Goal: Task Accomplishment & Management: Manage account settings

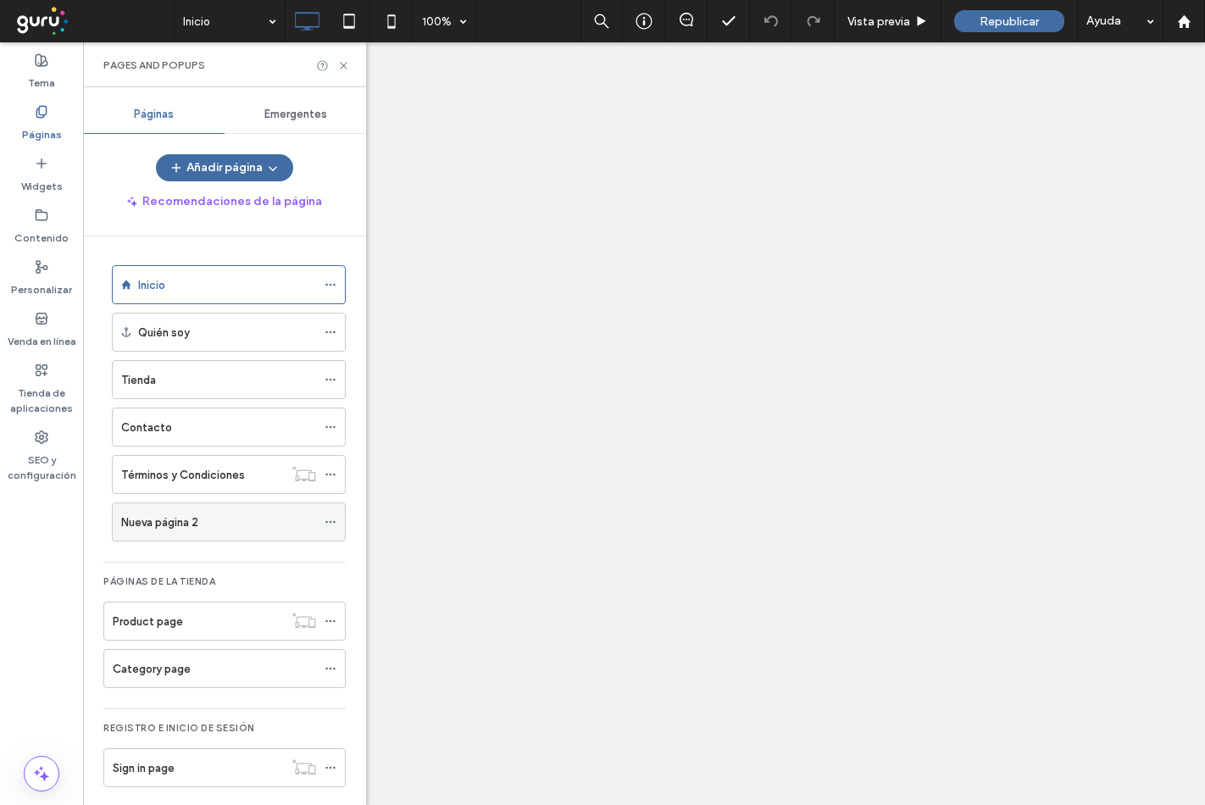
click at [331, 516] on icon at bounding box center [331, 522] width 12 height 12
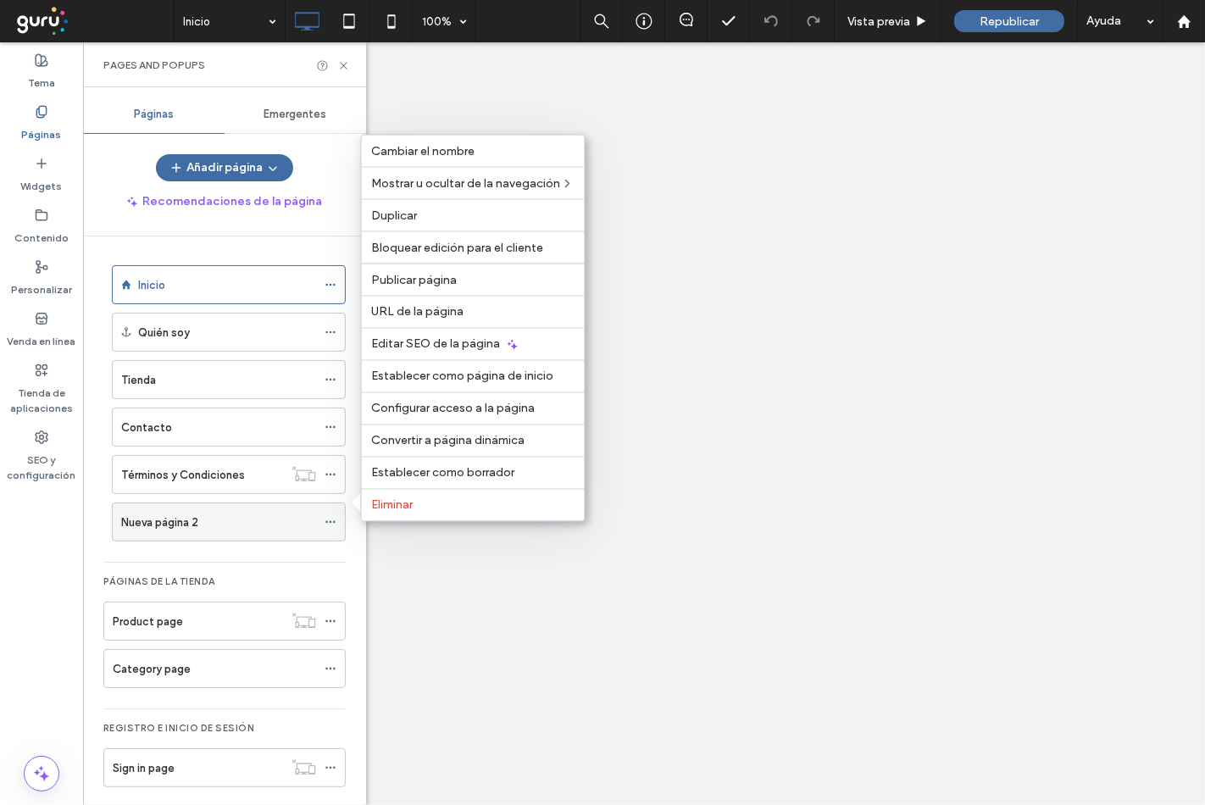
scroll to position [14, 0]
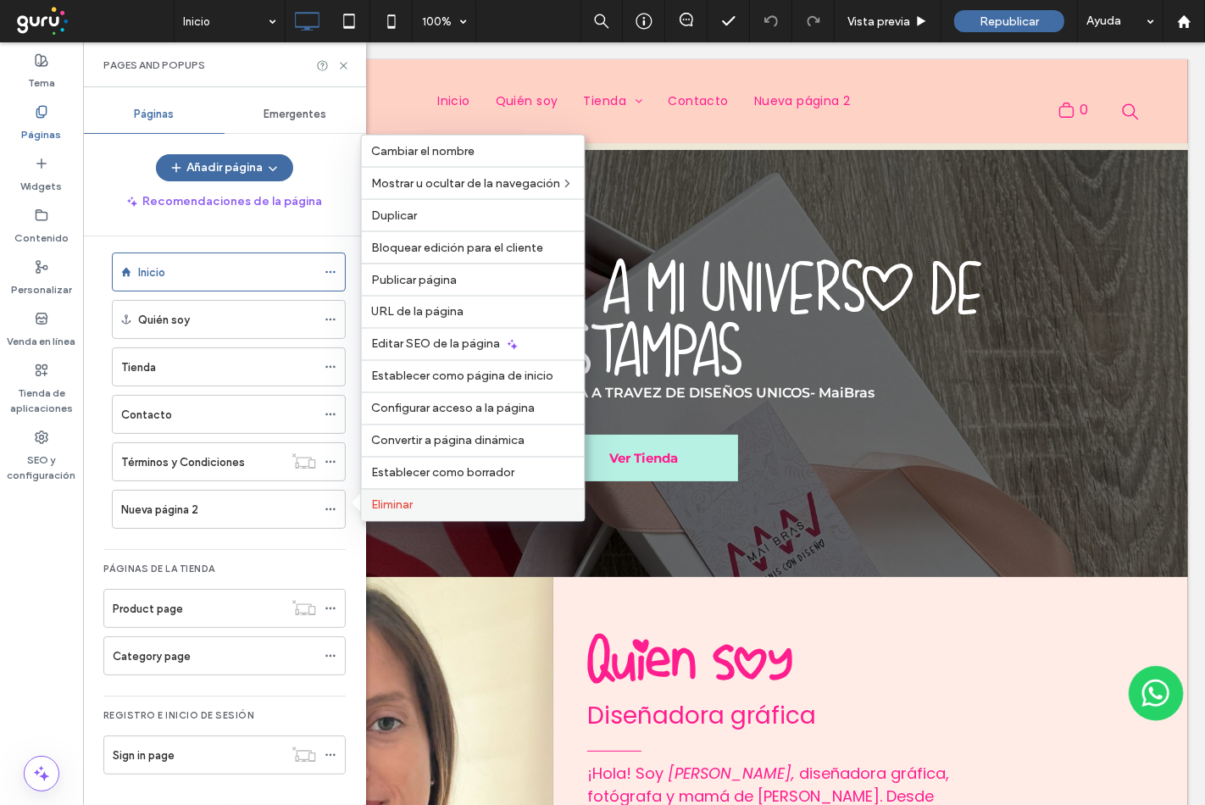
click at [374, 513] on div "Eliminar" at bounding box center [473, 505] width 223 height 32
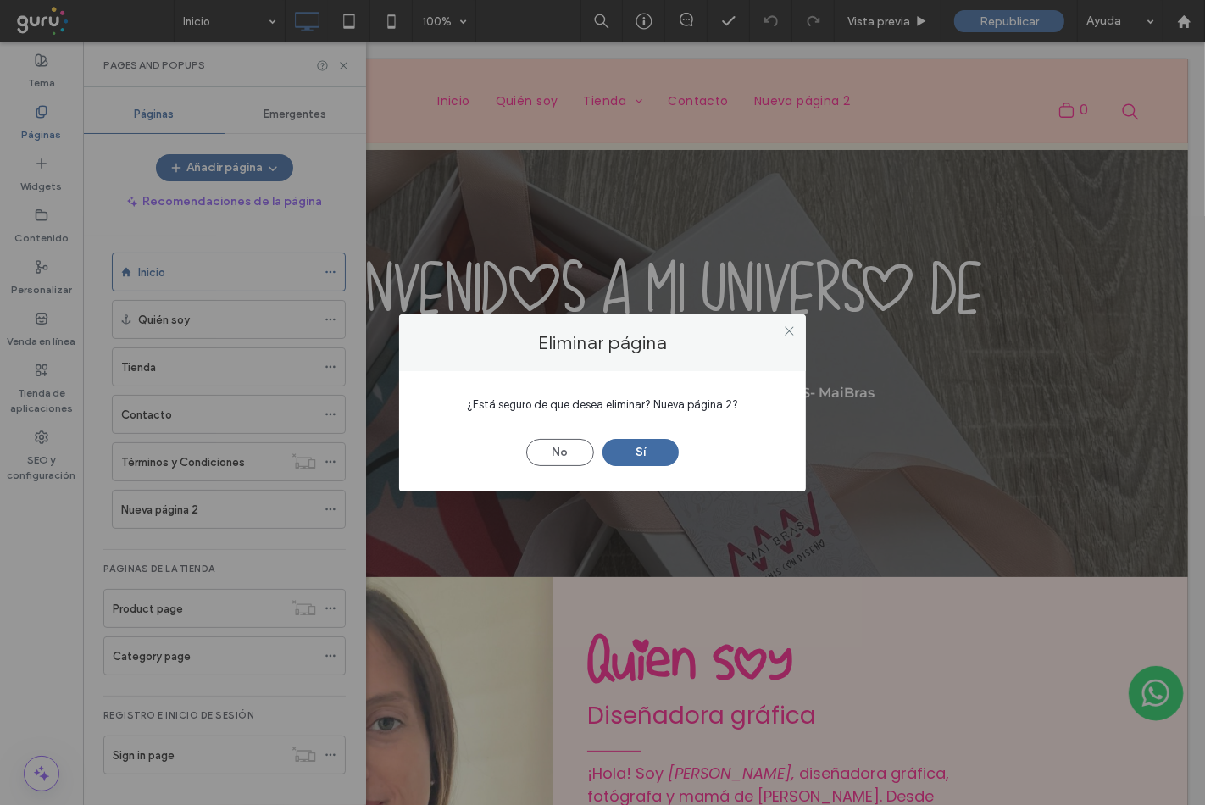
scroll to position [2397, 0]
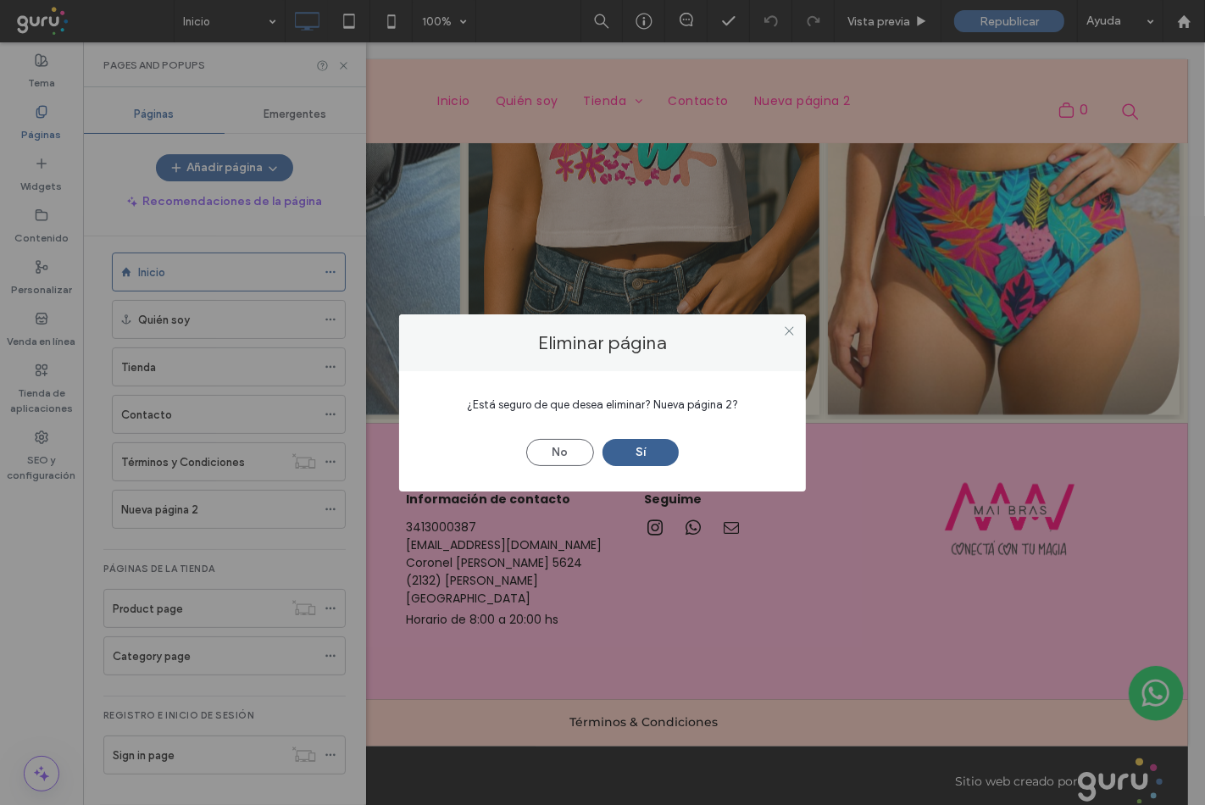
click at [639, 445] on button "Sí" at bounding box center [641, 452] width 76 height 27
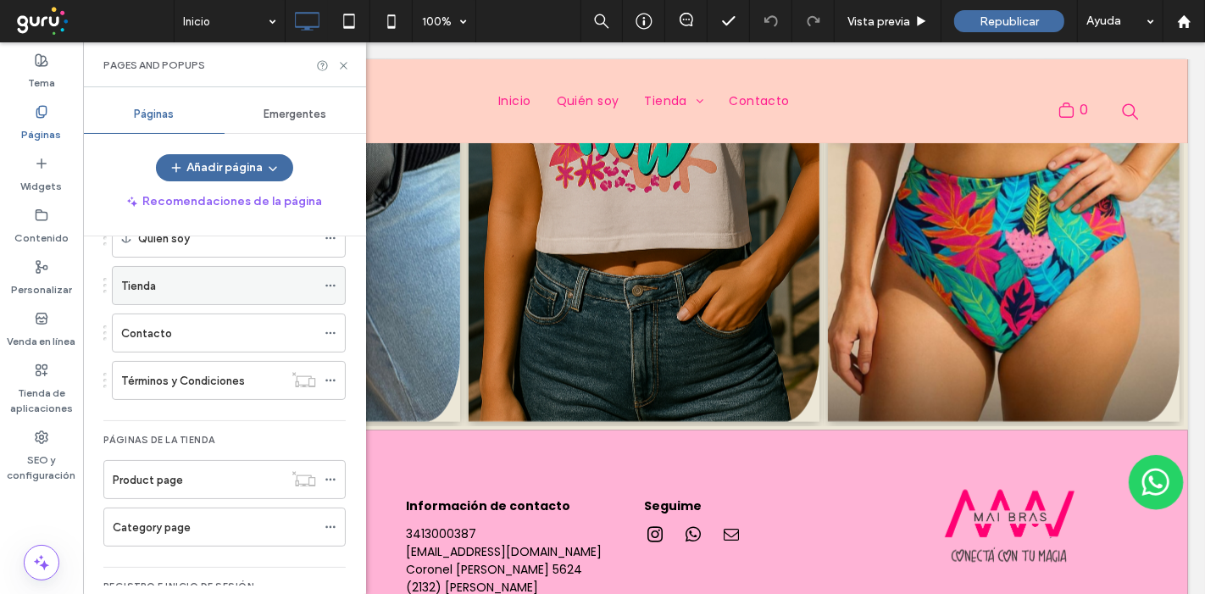
scroll to position [170, 0]
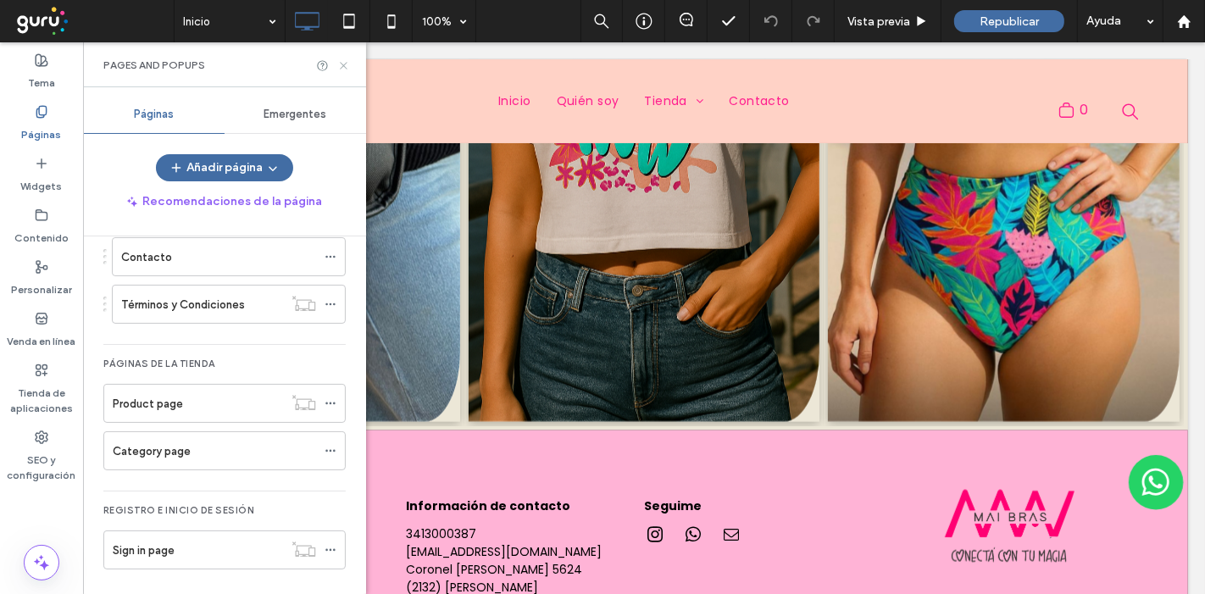
click at [345, 64] on use at bounding box center [343, 65] width 7 height 7
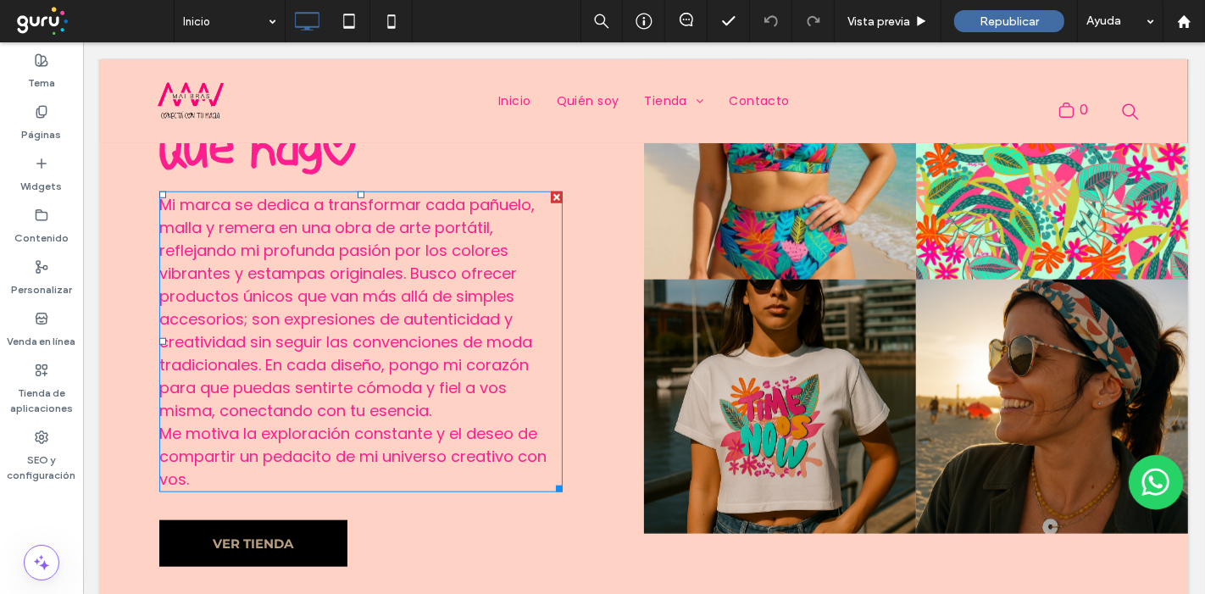
scroll to position [1355, 0]
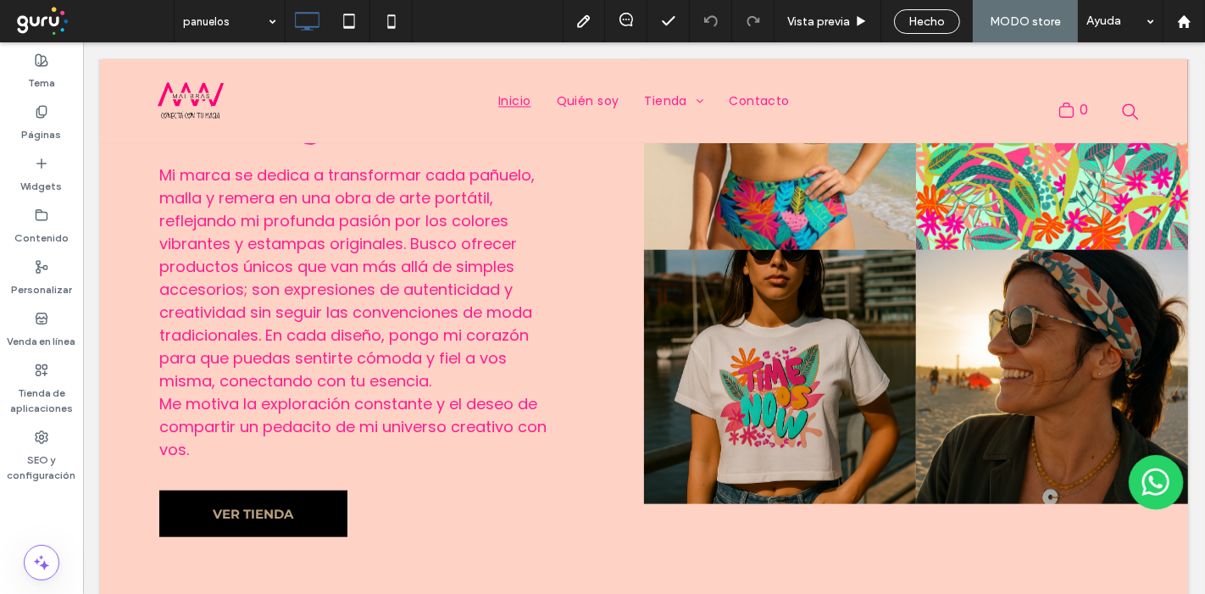
click at [270, 27] on div at bounding box center [602, 297] width 1205 height 594
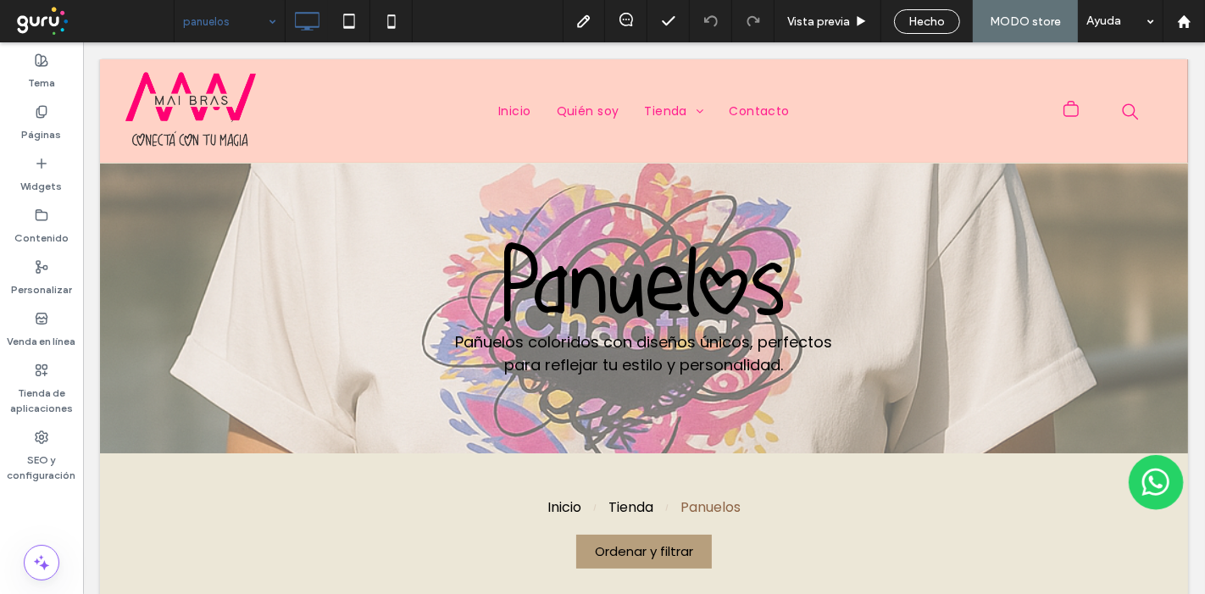
scroll to position [0, 0]
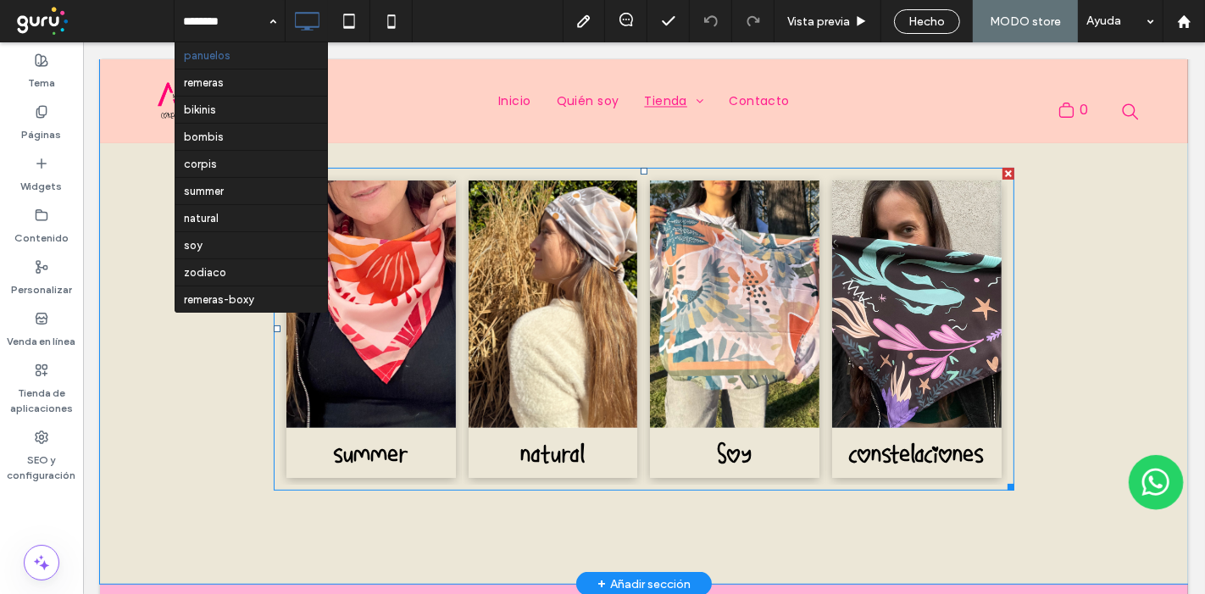
scroll to position [470, 0]
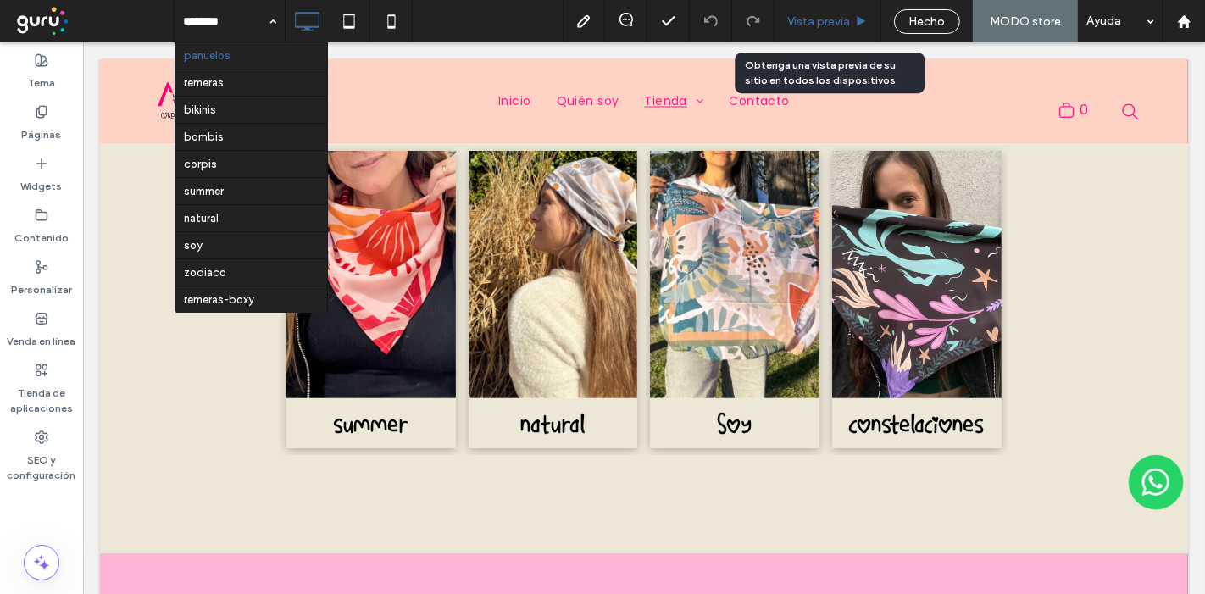
click at [833, 14] on span "Vista previa" at bounding box center [819, 21] width 63 height 14
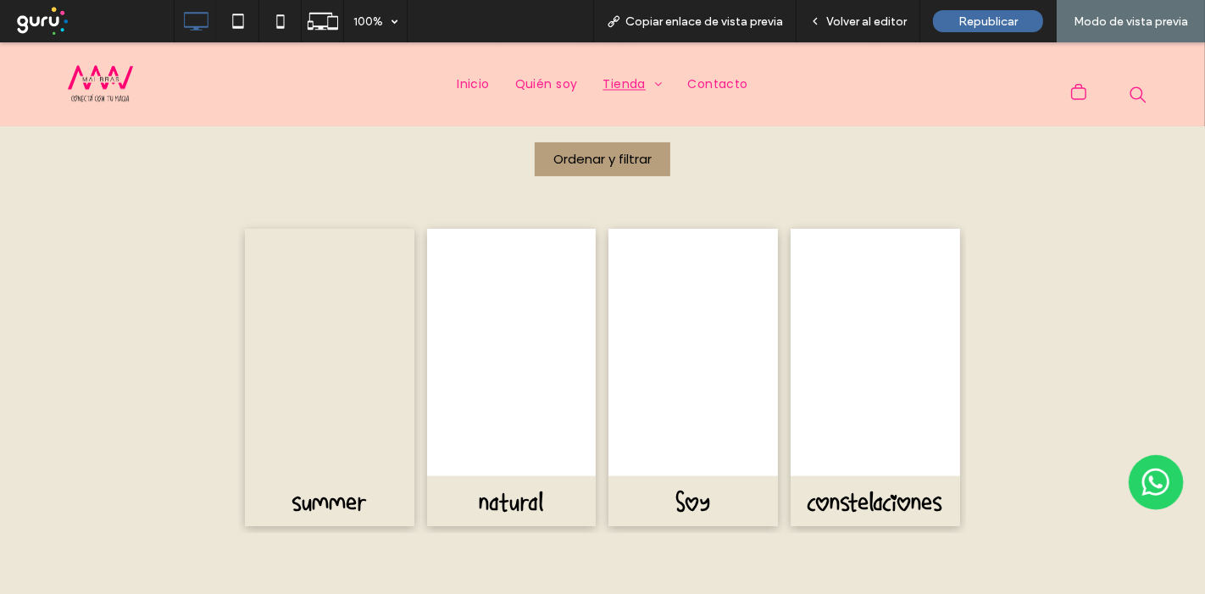
scroll to position [376, 0]
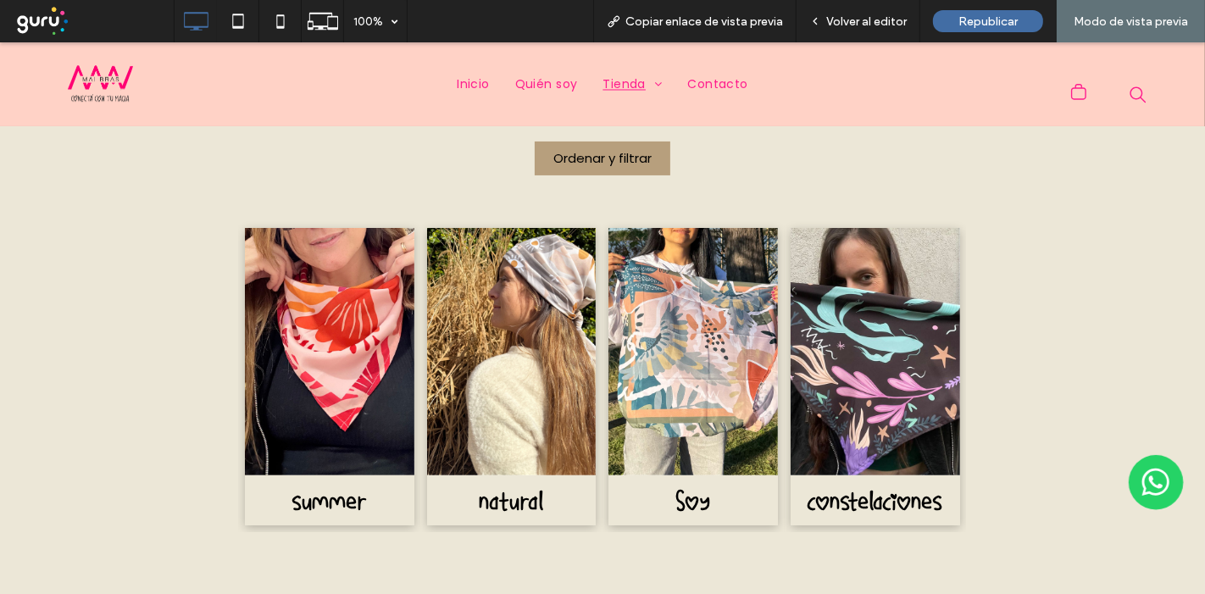
click at [326, 380] on link at bounding box center [330, 352] width 170 height 248
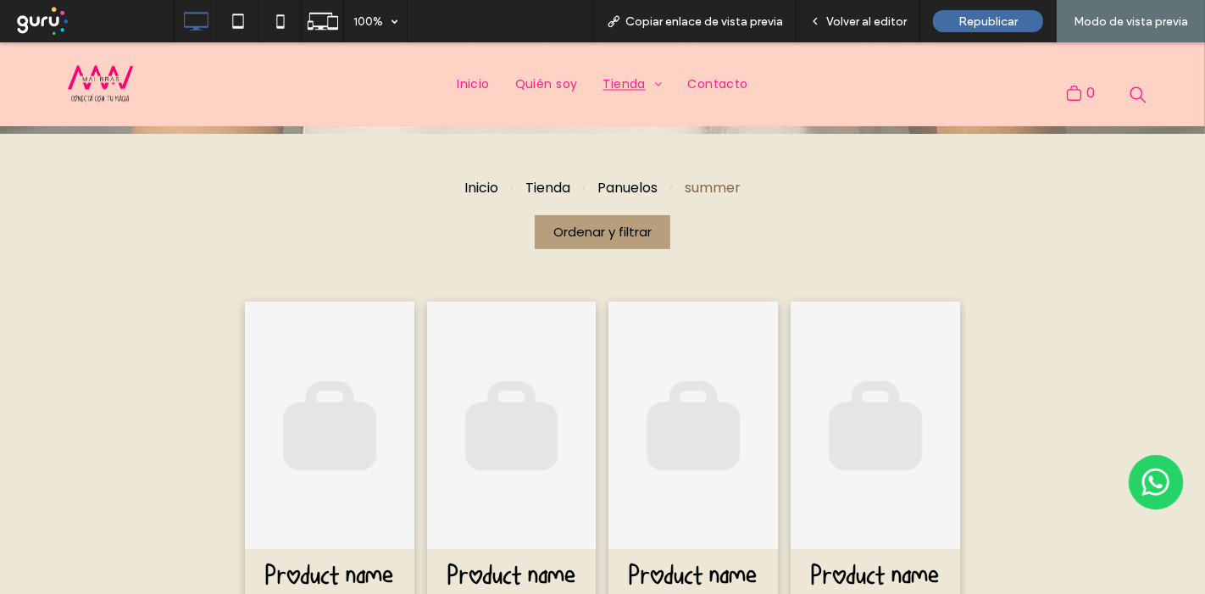
scroll to position [358, 0]
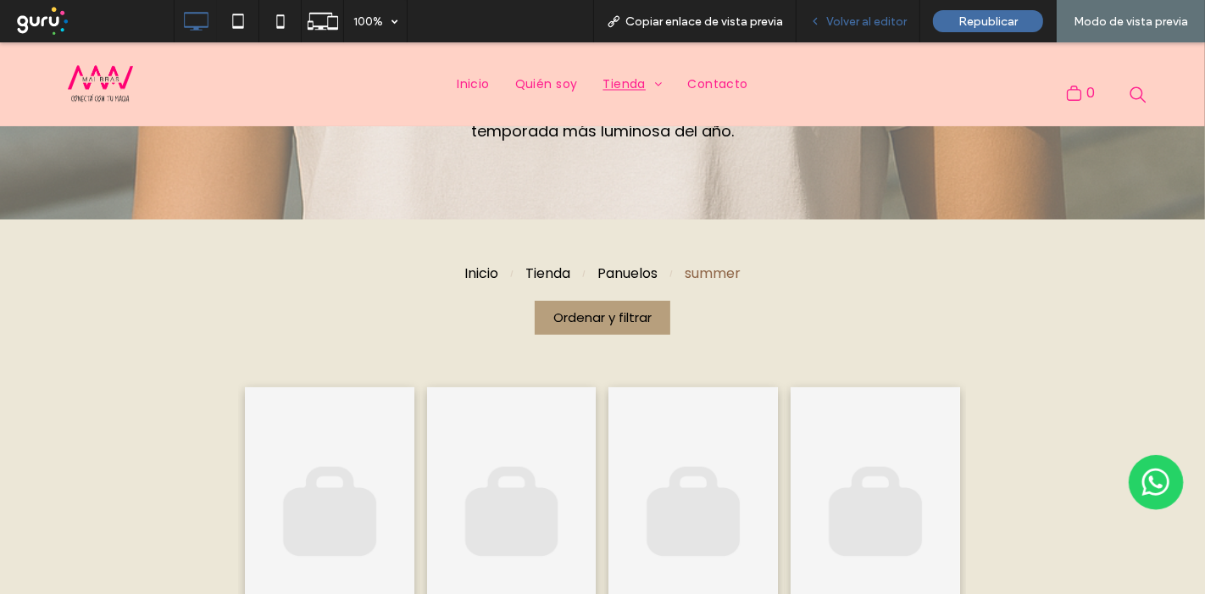
drag, startPoint x: 879, startPoint y: 20, endPoint x: 772, endPoint y: 163, distance: 178.0
click at [879, 20] on span "Volver al editor" at bounding box center [867, 21] width 81 height 14
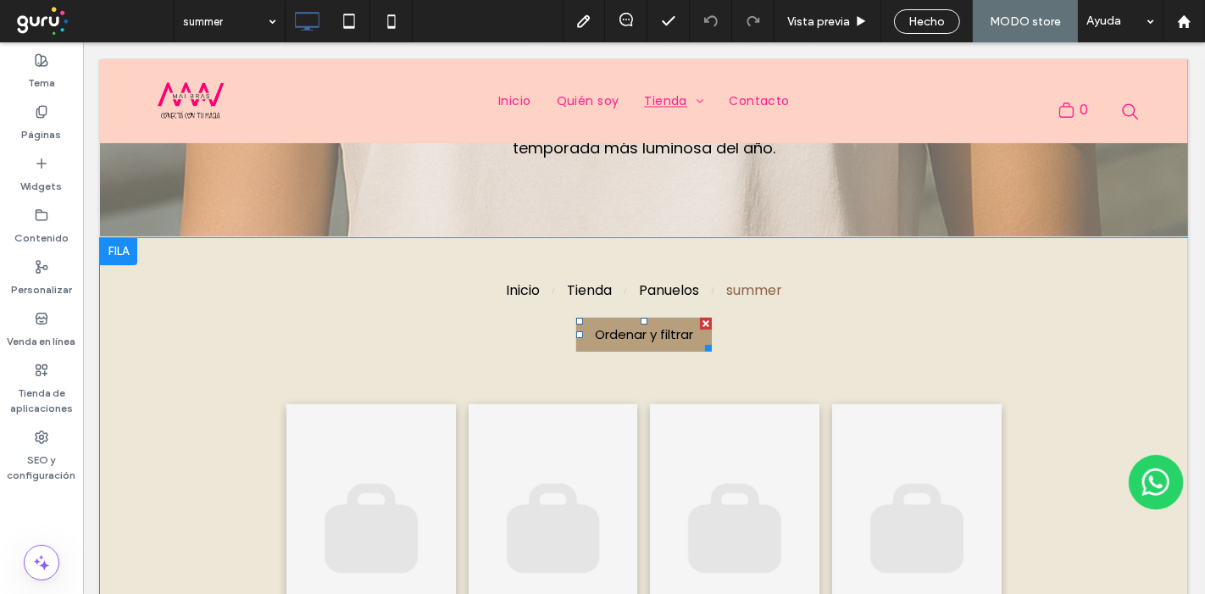
click at [699, 319] on div at bounding box center [705, 324] width 12 height 12
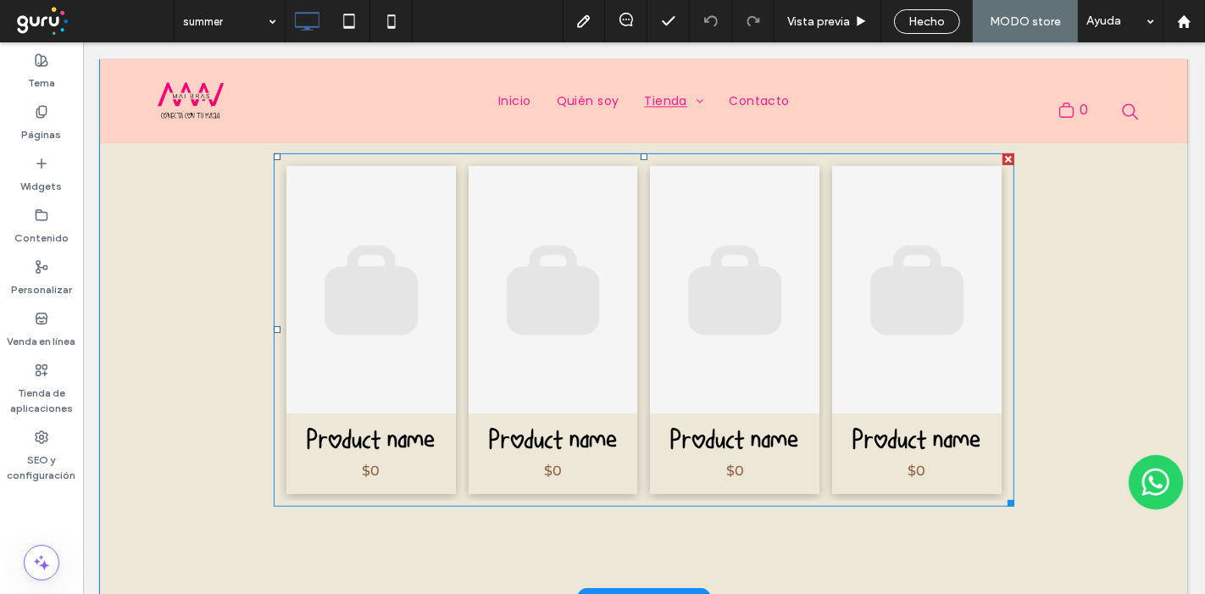
scroll to position [470, 0]
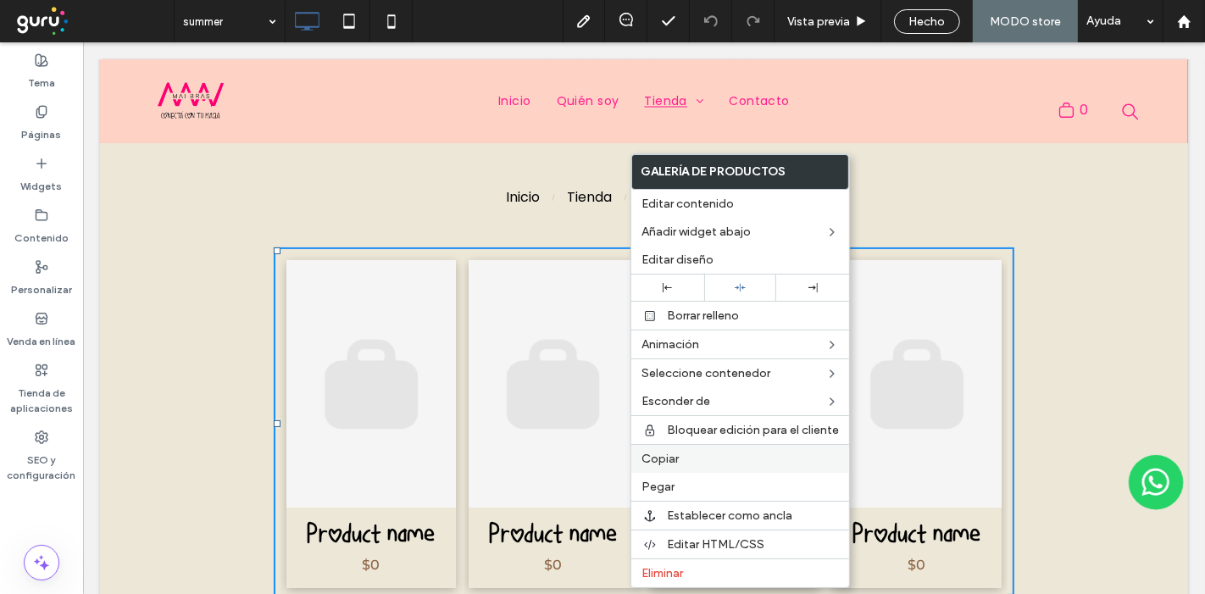
click at [691, 467] on div "Copiar" at bounding box center [741, 458] width 218 height 29
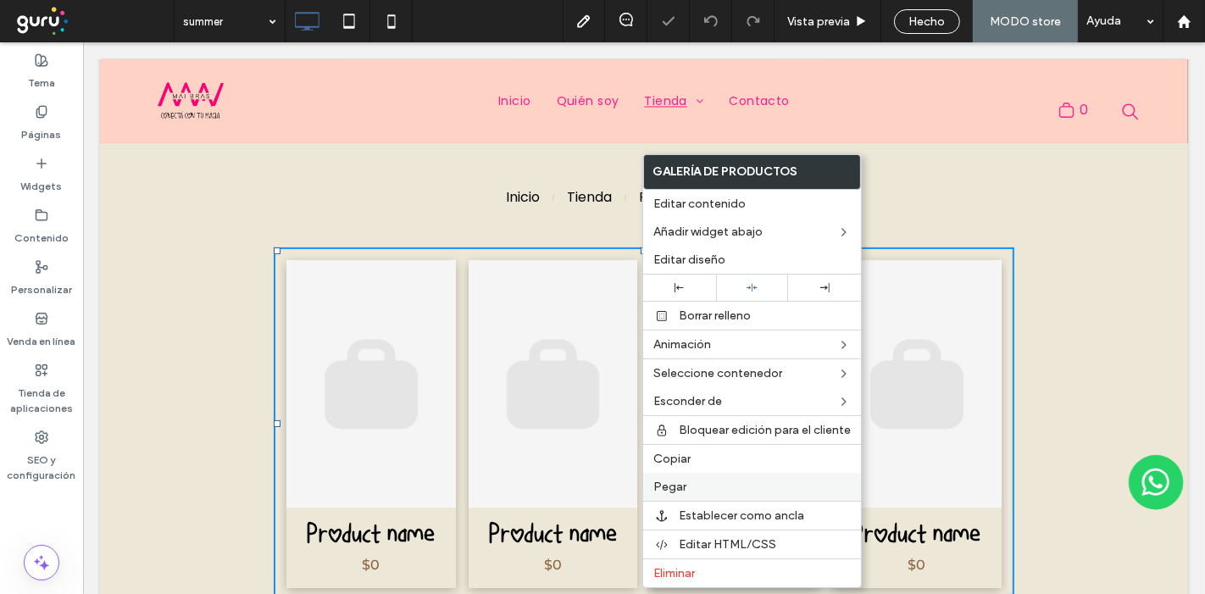
click at [693, 487] on label "Pegar" at bounding box center [753, 487] width 198 height 14
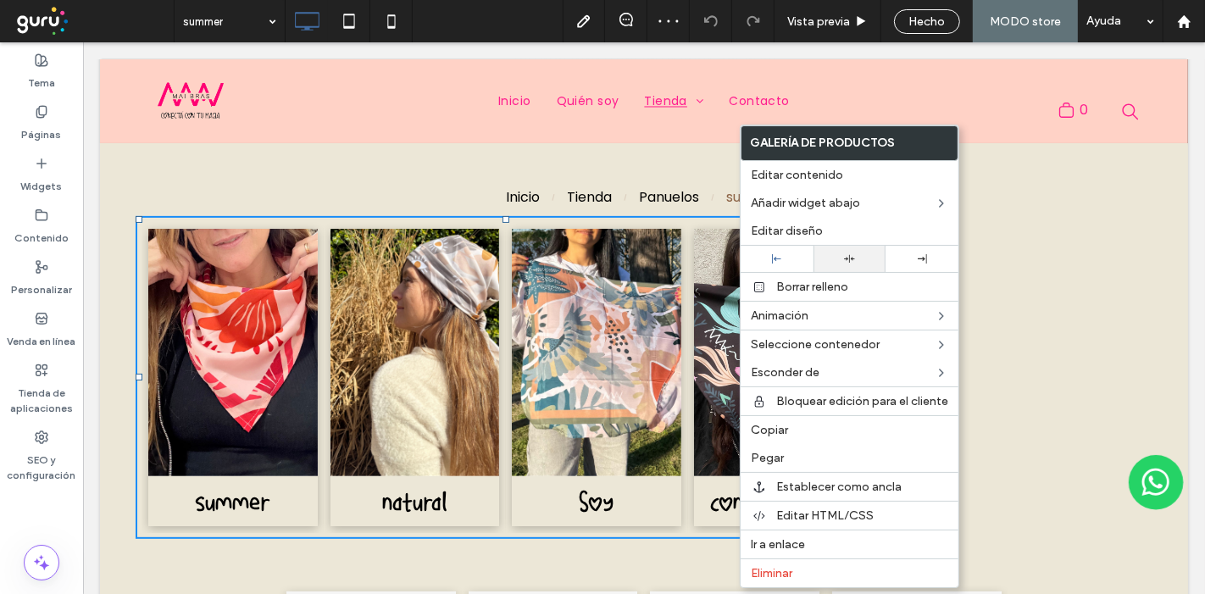
click at [857, 253] on div at bounding box center [850, 258] width 56 height 11
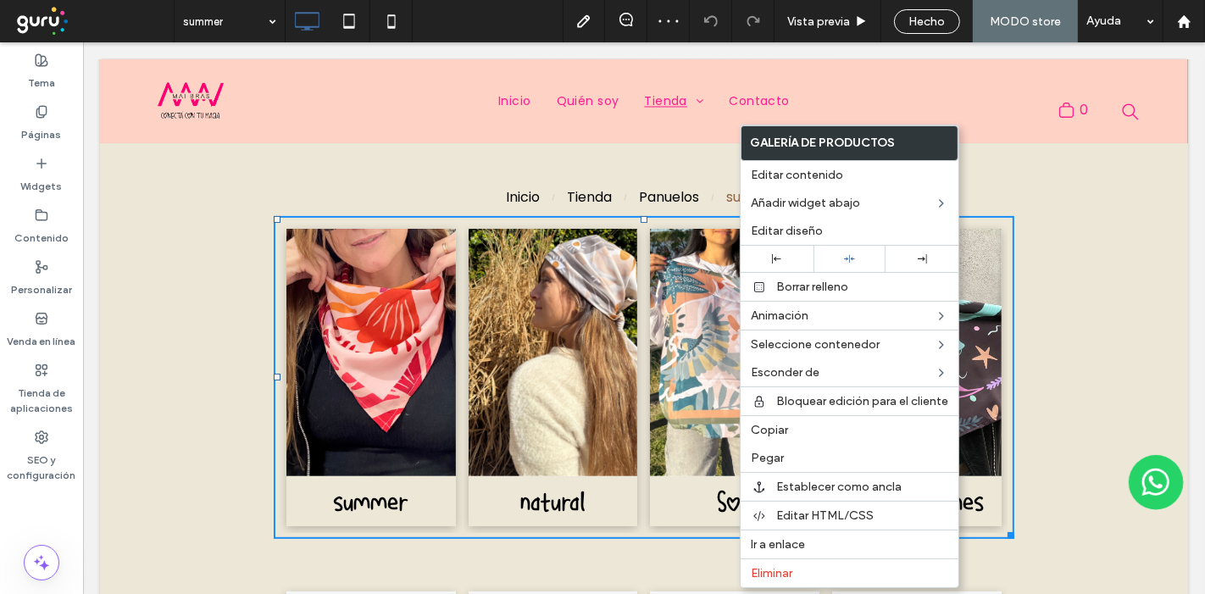
click at [221, 423] on div "[PERSON_NAME] summer summer Comprar natural Comprar Soy Comprar constelaciones …" at bounding box center [643, 543] width 1017 height 797
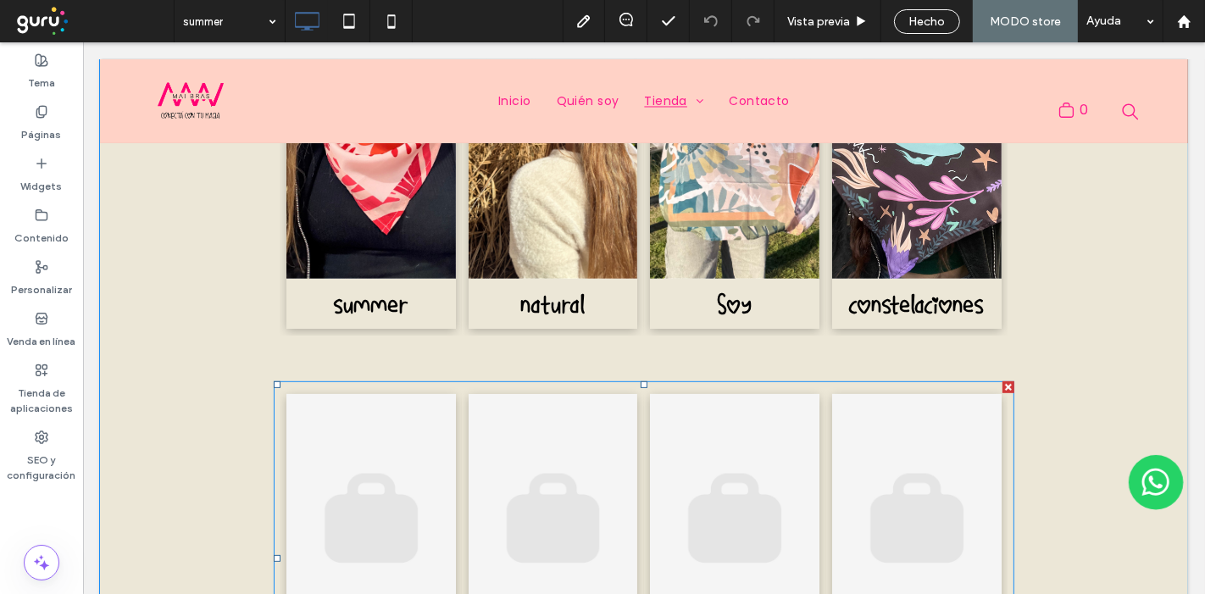
scroll to position [753, 0]
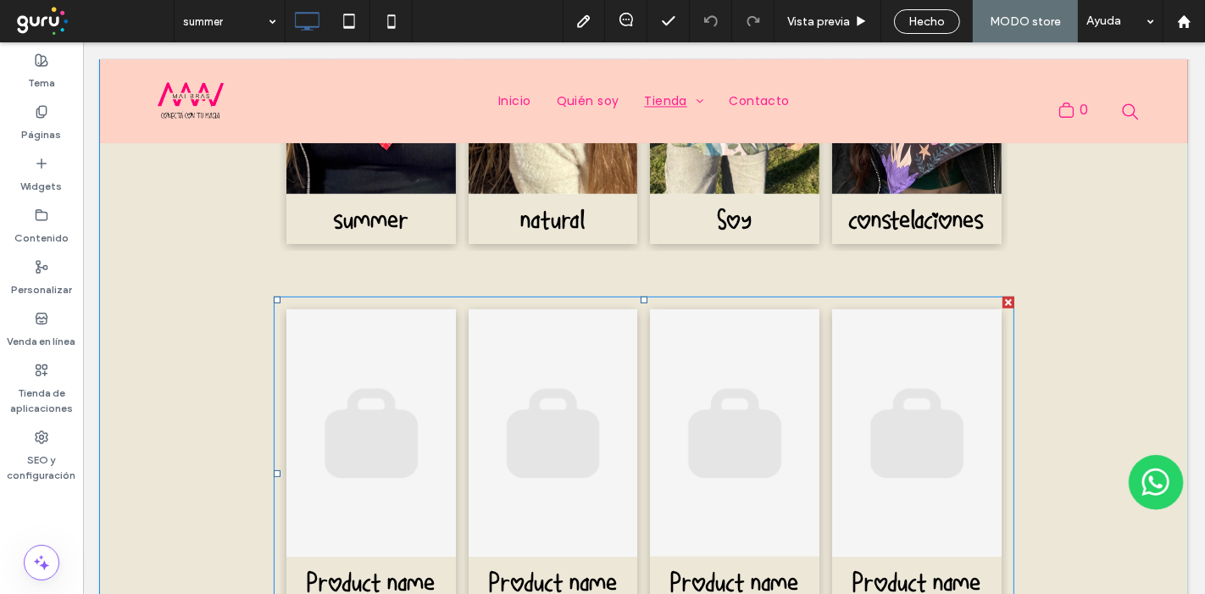
click at [653, 521] on link at bounding box center [734, 433] width 170 height 248
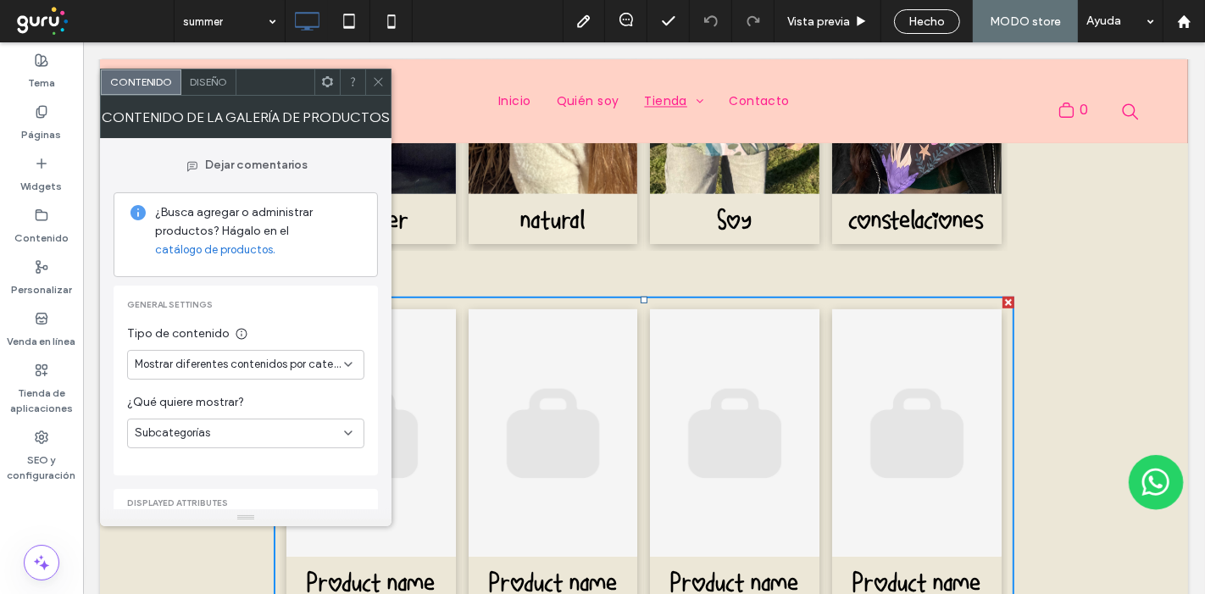
drag, startPoint x: 281, startPoint y: 437, endPoint x: 281, endPoint y: 445, distance: 8.5
click at [281, 436] on div "Subcategorías" at bounding box center [239, 433] width 209 height 17
click at [288, 464] on div "Productos" at bounding box center [246, 463] width 237 height 30
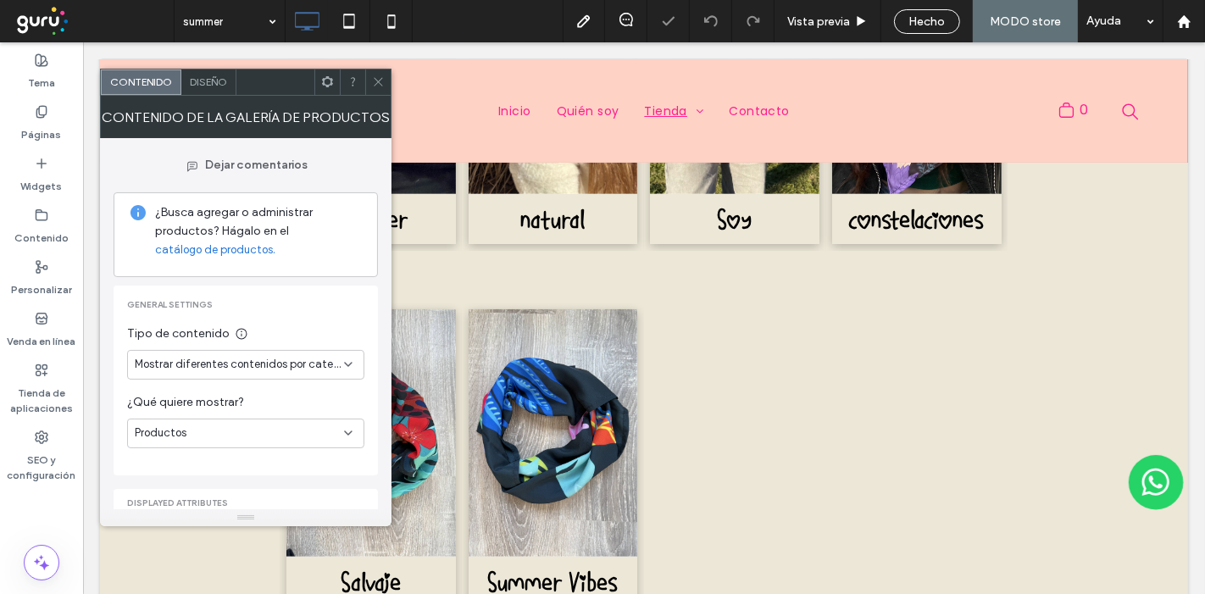
click at [382, 83] on icon at bounding box center [378, 81] width 13 height 13
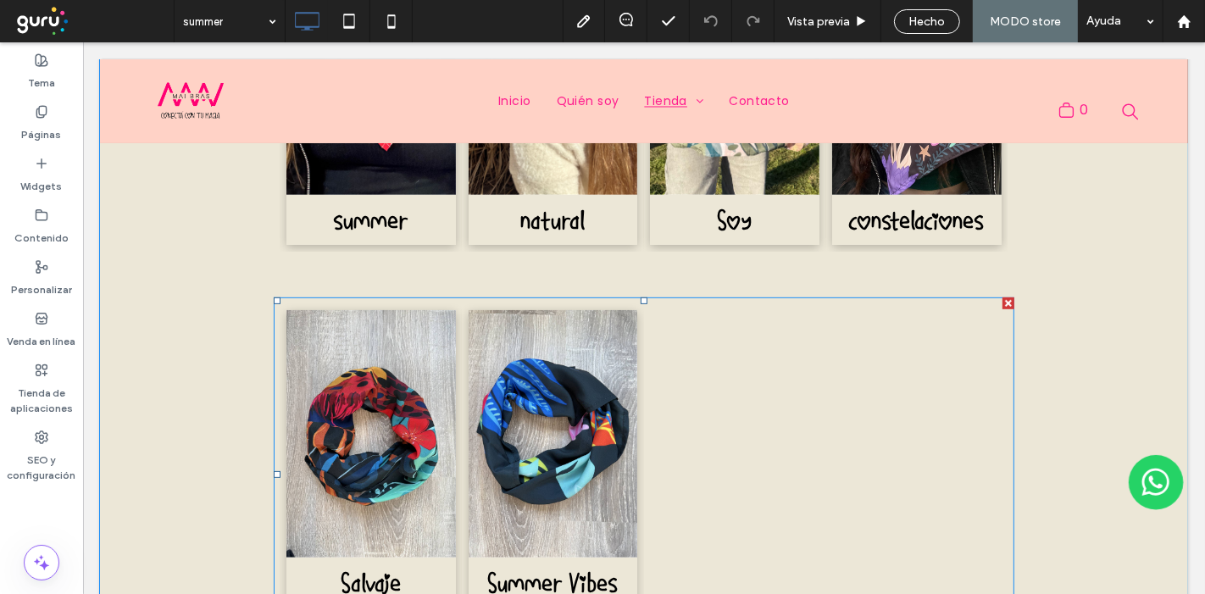
scroll to position [659, 0]
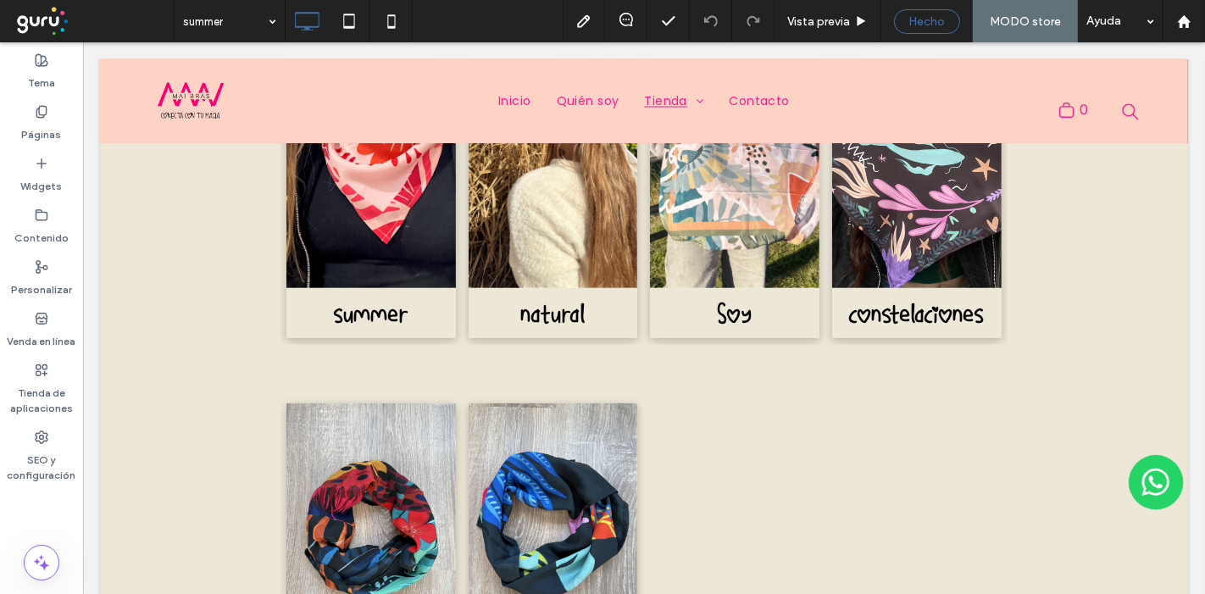
click at [937, 20] on span "Hecho" at bounding box center [928, 21] width 36 height 14
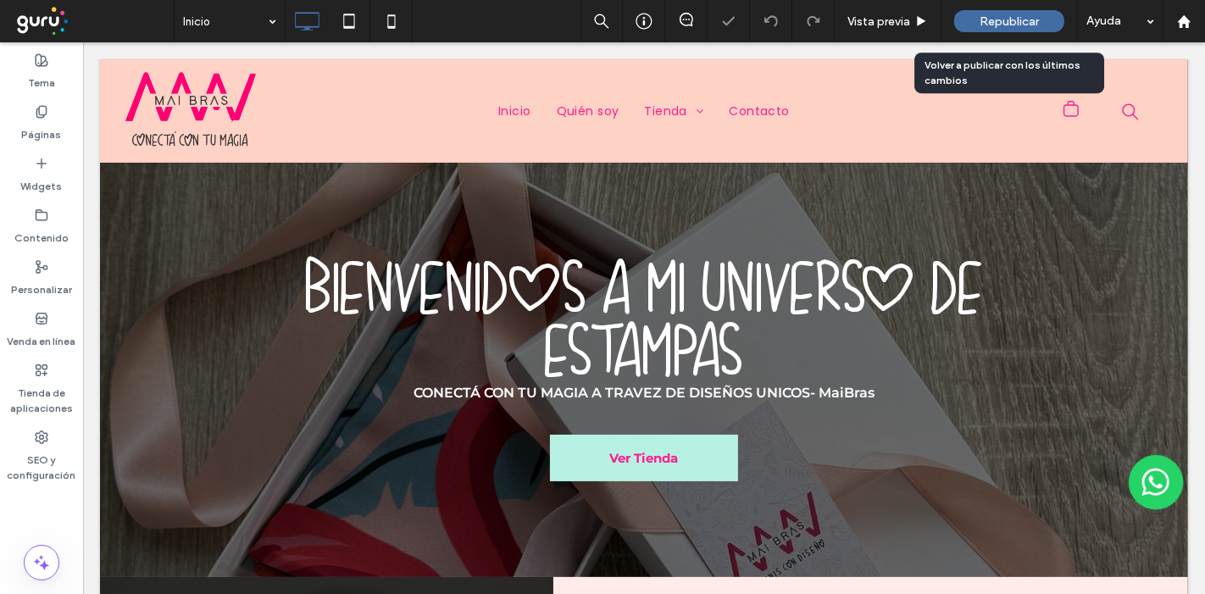
click at [990, 18] on span "Republicar" at bounding box center [1009, 21] width 59 height 14
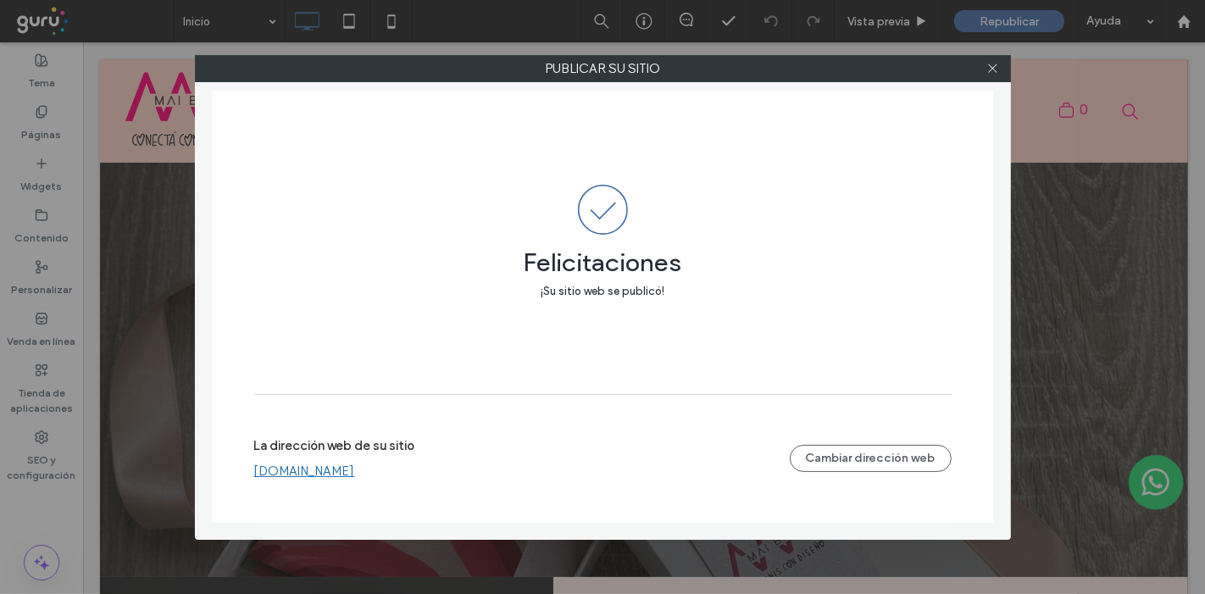
drag, startPoint x: 998, startPoint y: 74, endPoint x: 904, endPoint y: 155, distance: 123.8
click at [998, 75] on span at bounding box center [993, 68] width 13 height 25
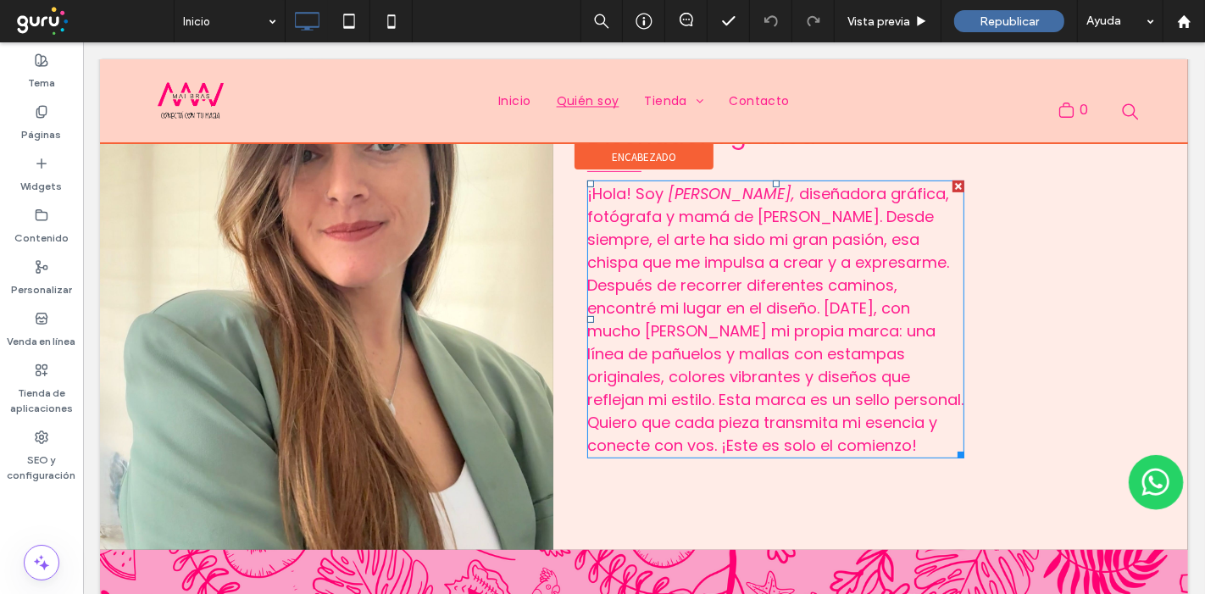
scroll to position [753, 0]
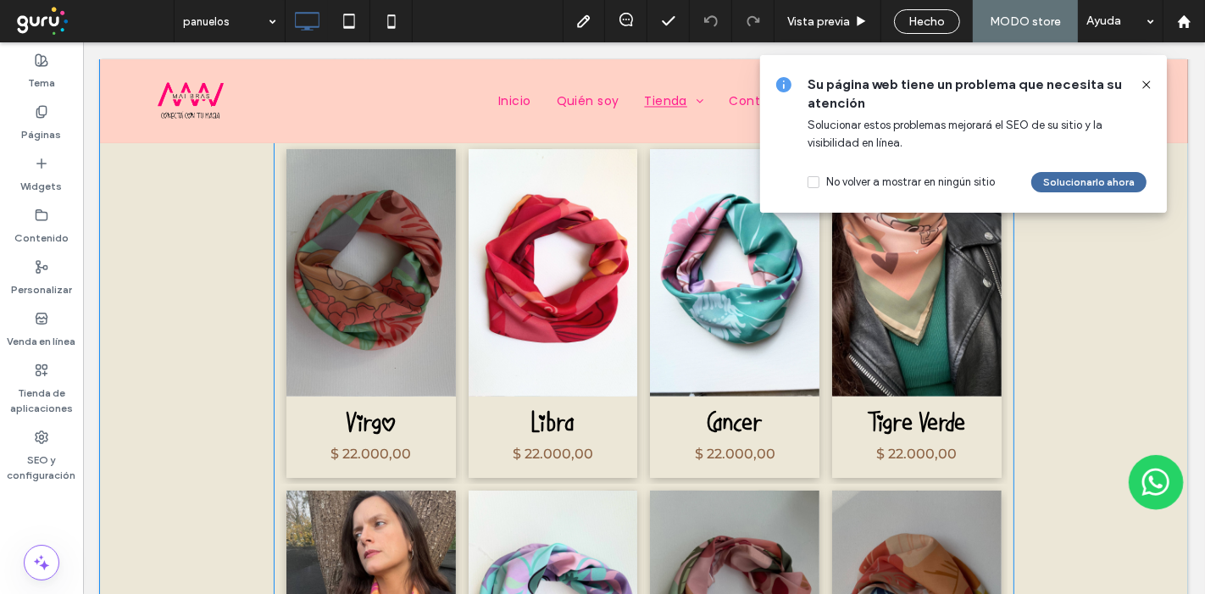
scroll to position [470, 0]
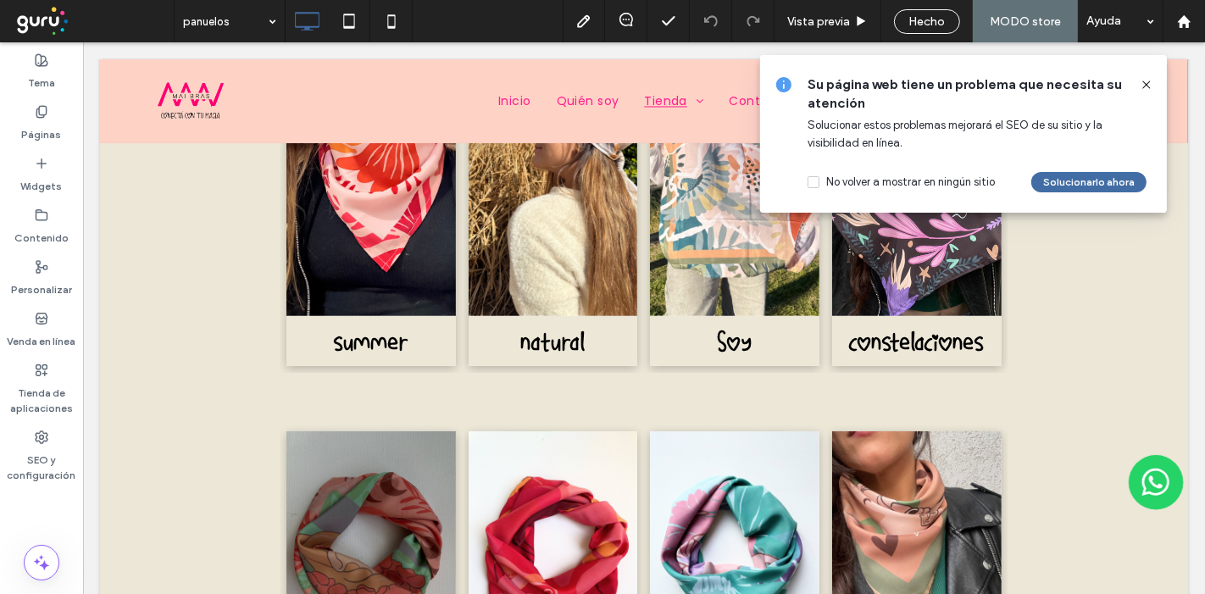
click at [1149, 84] on icon at bounding box center [1147, 85] width 14 height 14
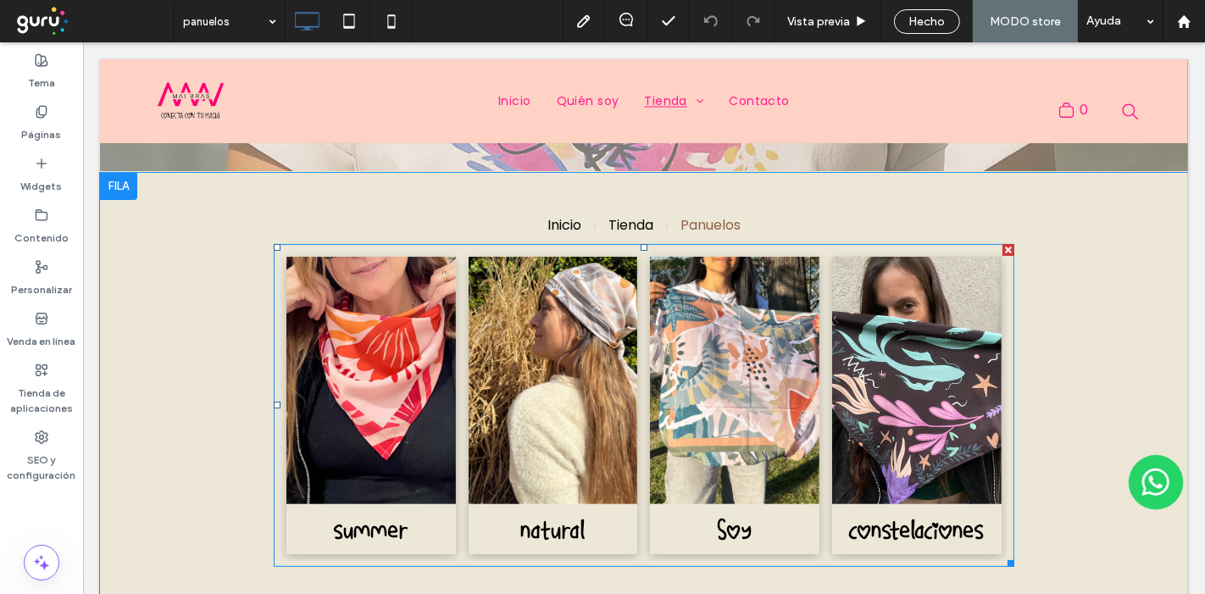
scroll to position [565, 0]
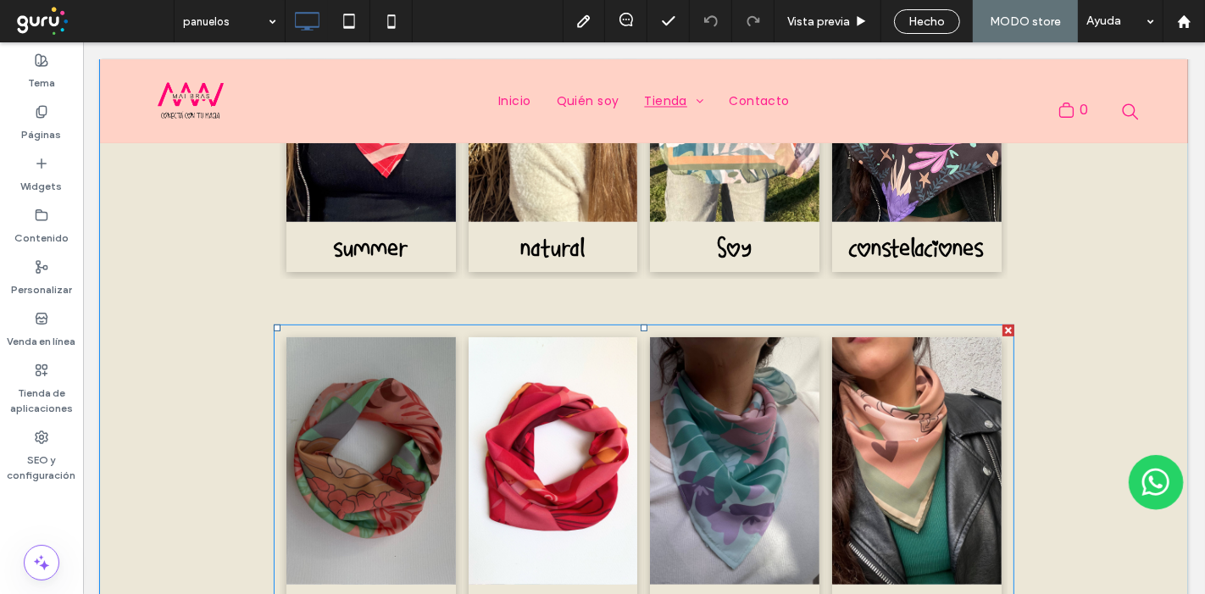
click at [660, 407] on link at bounding box center [734, 461] width 170 height 248
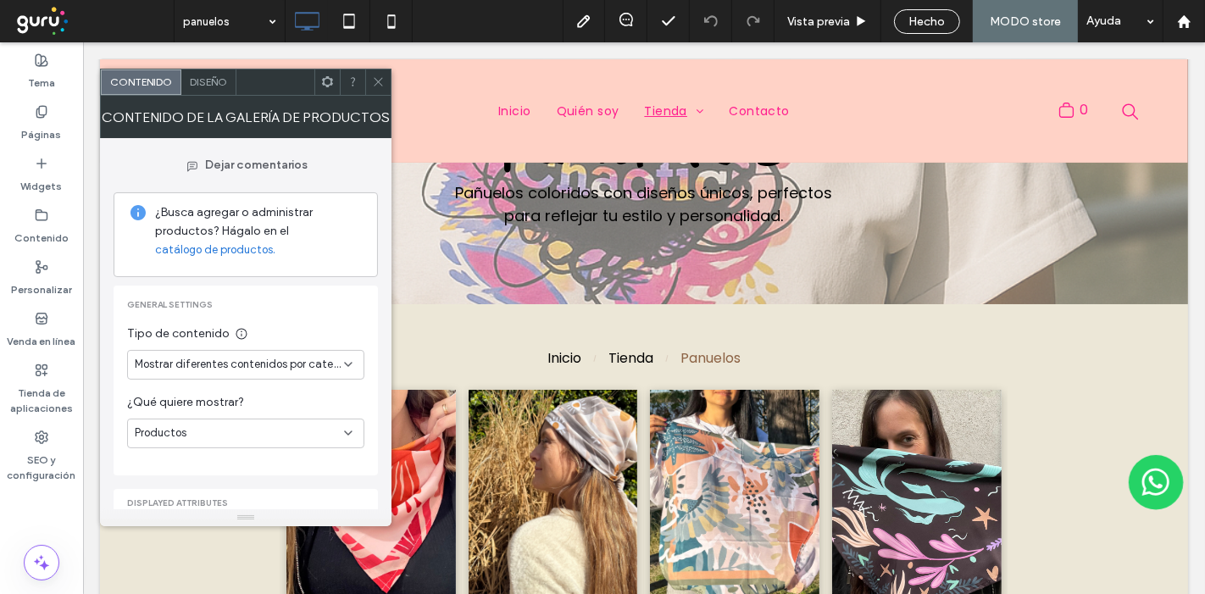
scroll to position [0, 0]
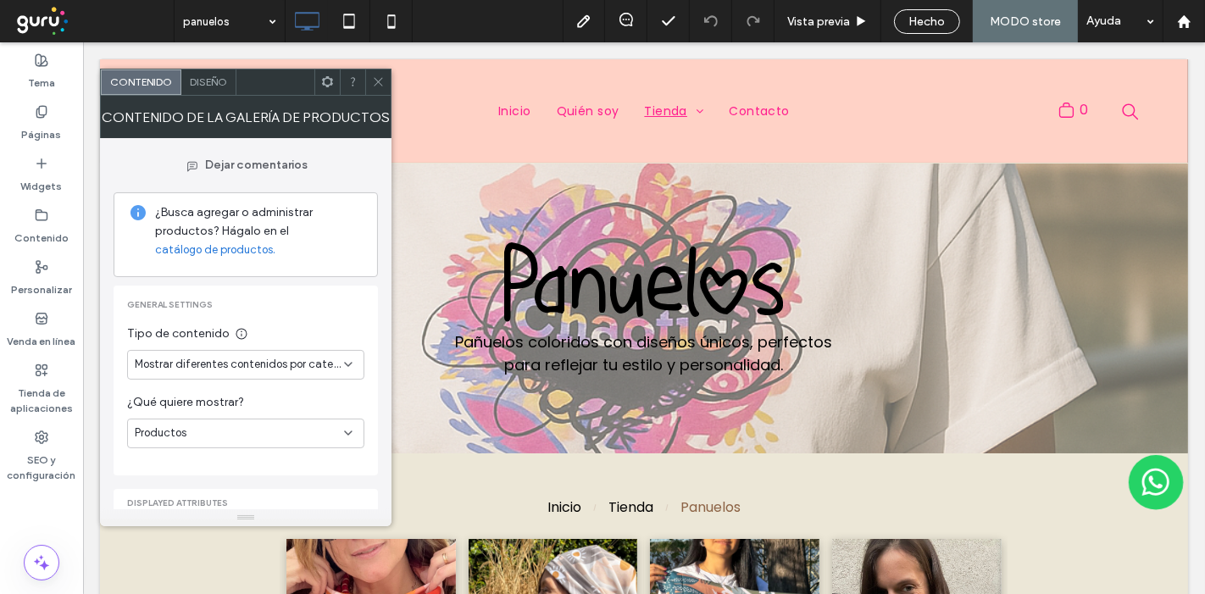
click at [377, 79] on icon at bounding box center [378, 81] width 13 height 13
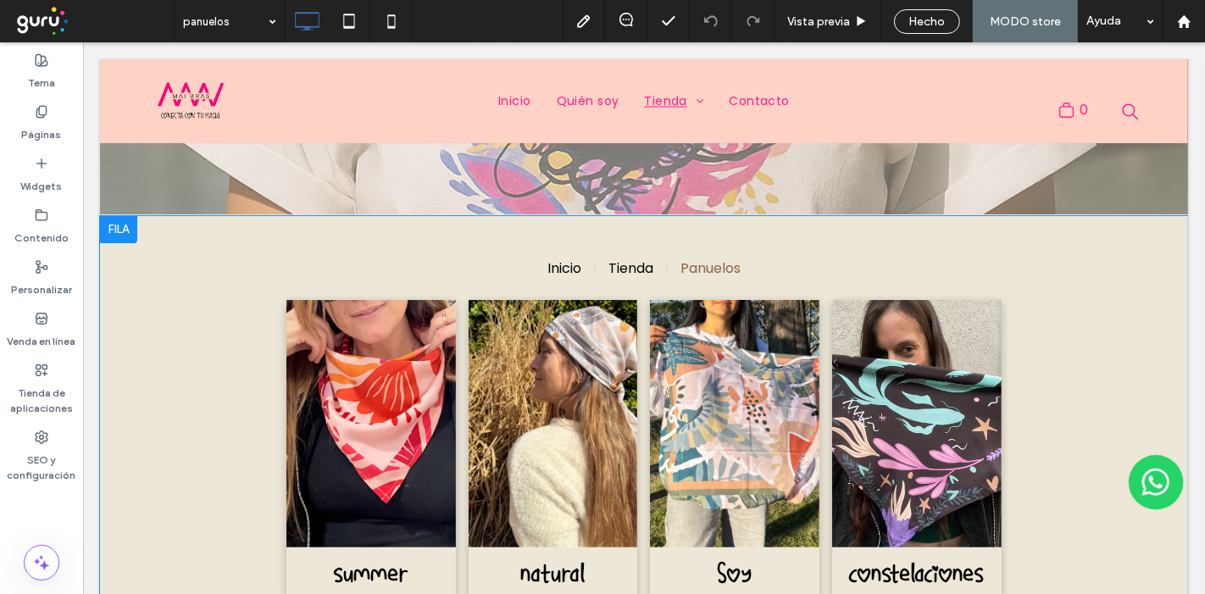
scroll to position [376, 0]
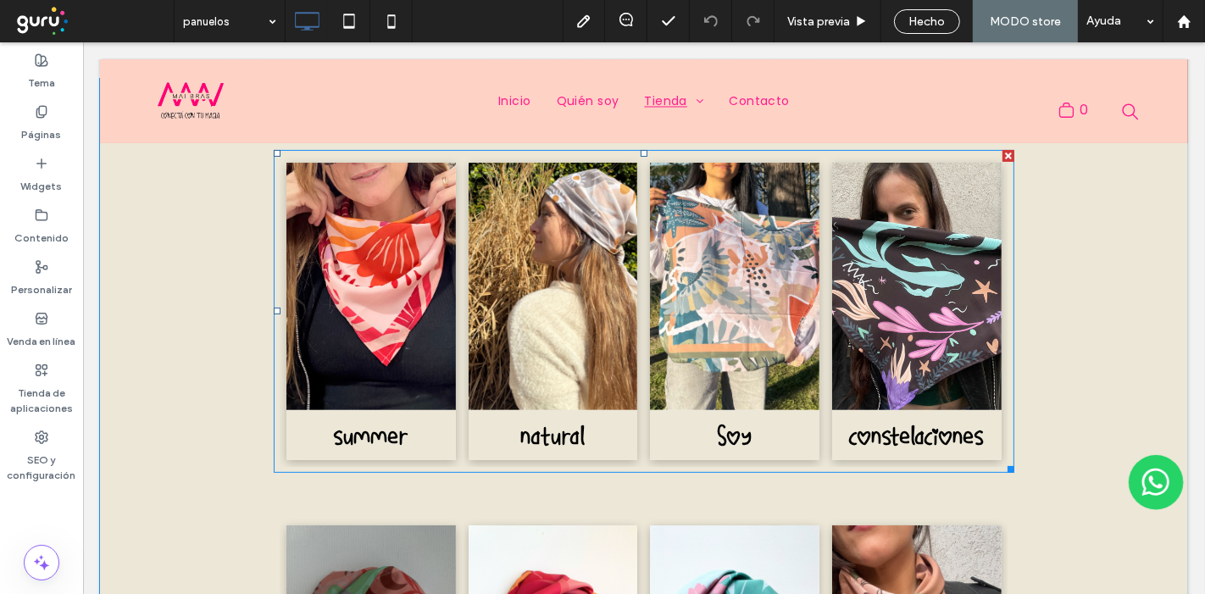
click at [554, 382] on link at bounding box center [553, 287] width 170 height 248
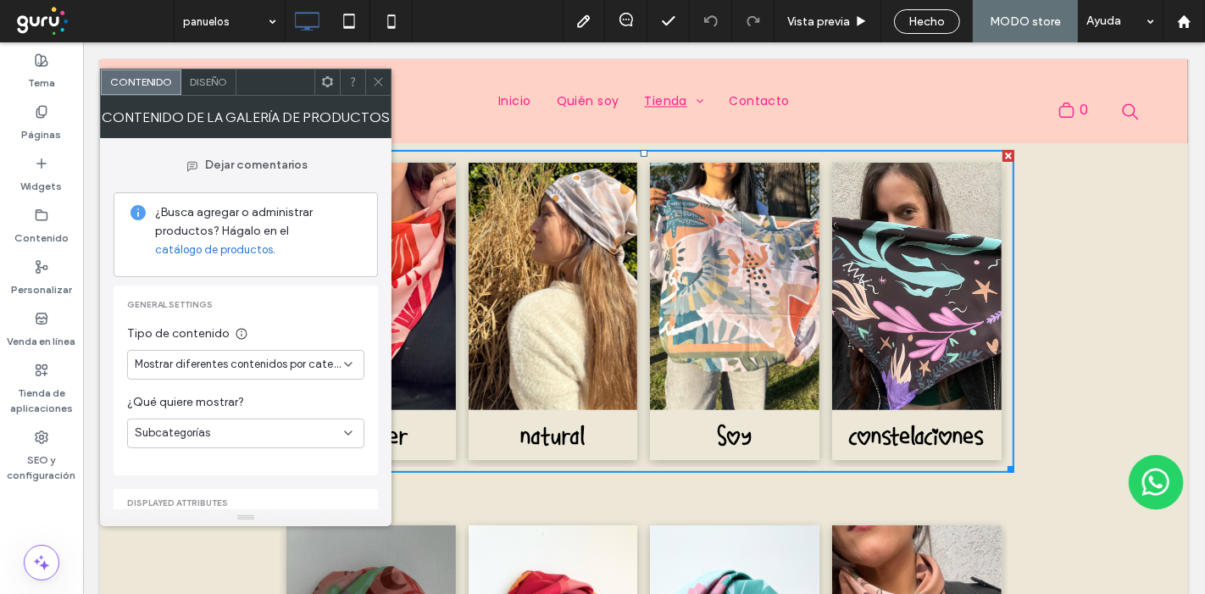
click at [382, 73] on span at bounding box center [378, 82] width 13 height 25
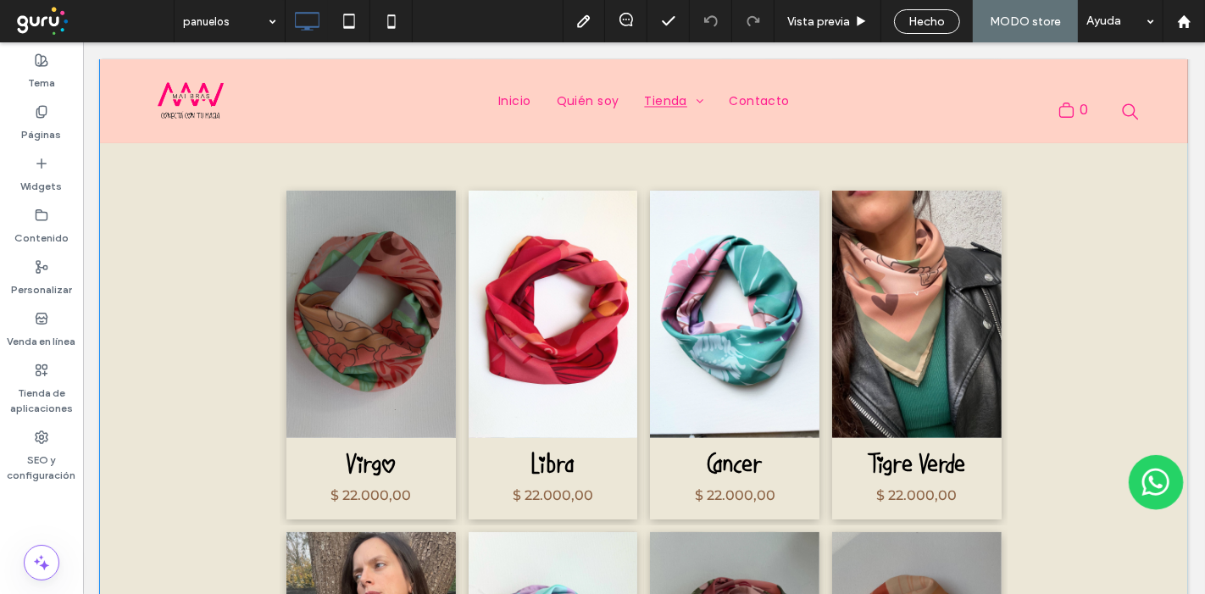
scroll to position [753, 0]
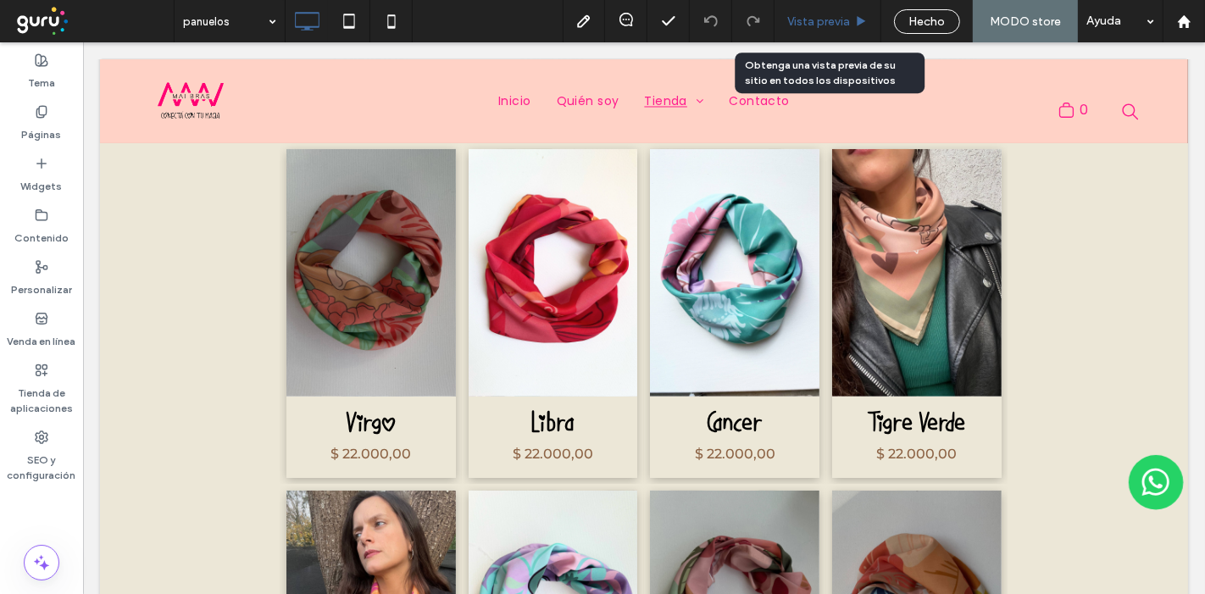
click at [848, 7] on div "Vista previa" at bounding box center [828, 21] width 107 height 42
click at [835, 18] on span "Vista previa" at bounding box center [819, 21] width 63 height 14
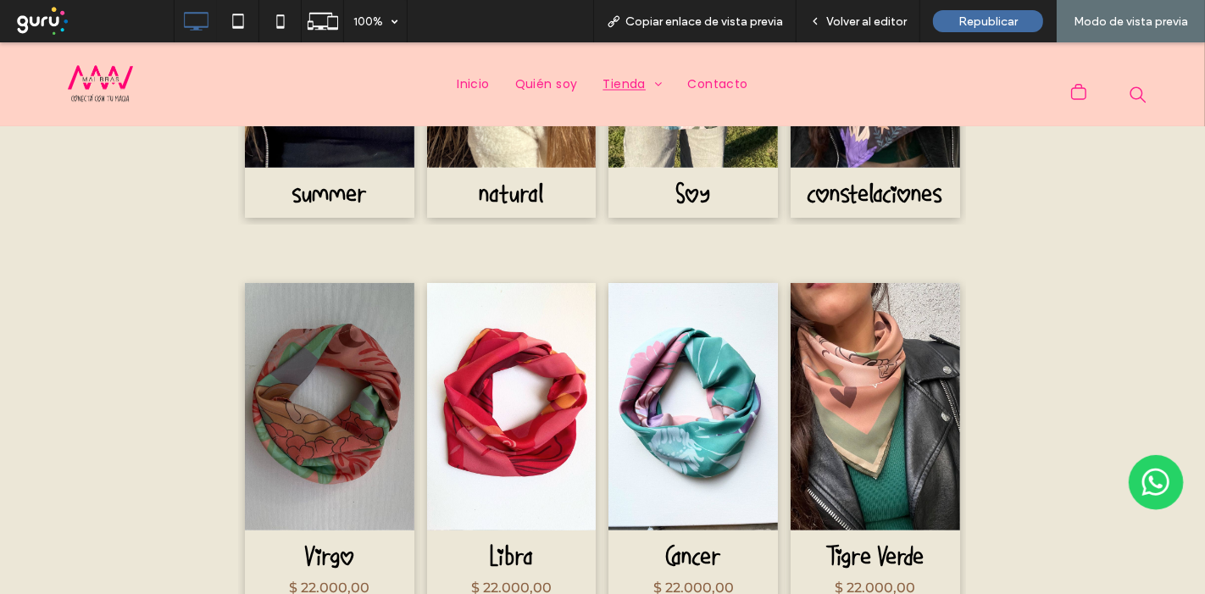
scroll to position [659, 0]
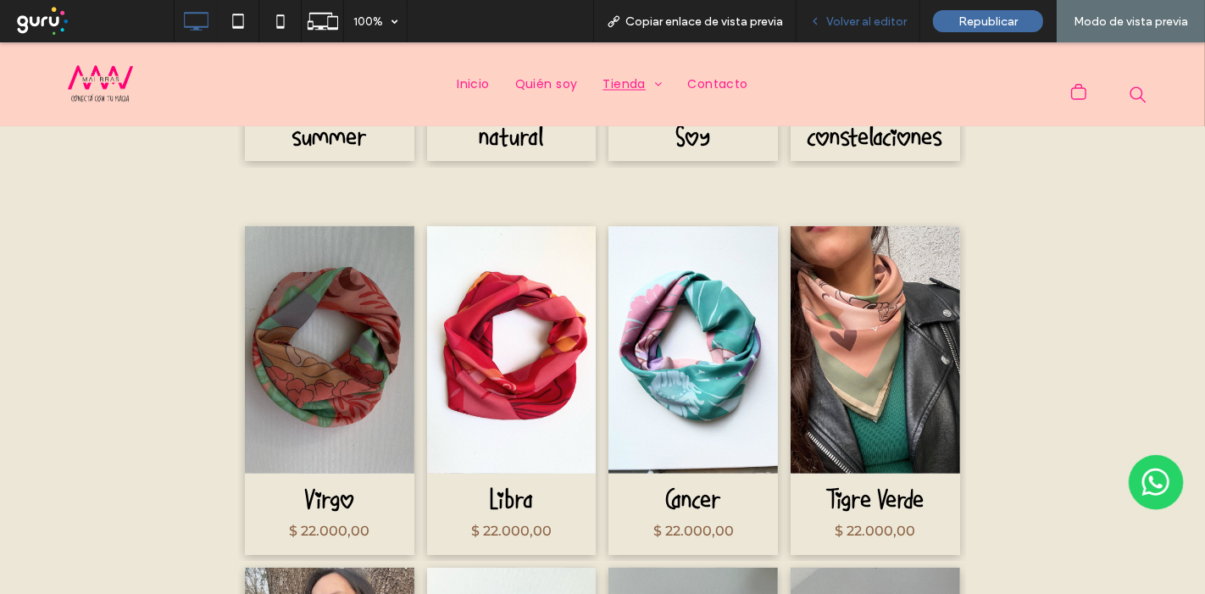
click at [890, 15] on span "Volver al editor" at bounding box center [867, 21] width 81 height 14
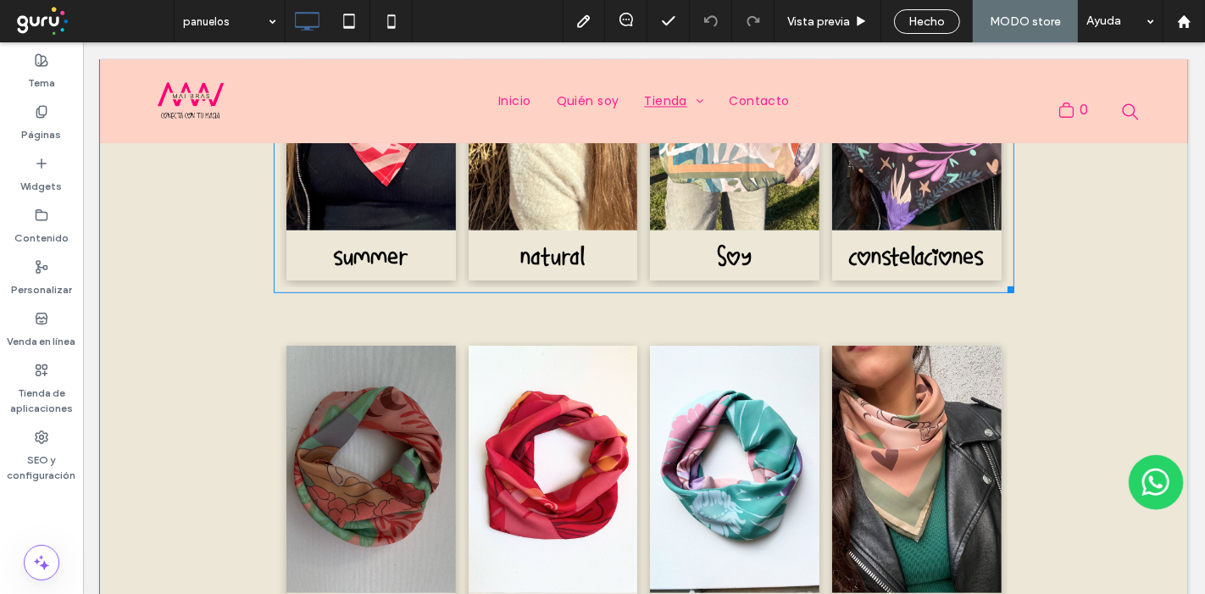
scroll to position [470, 0]
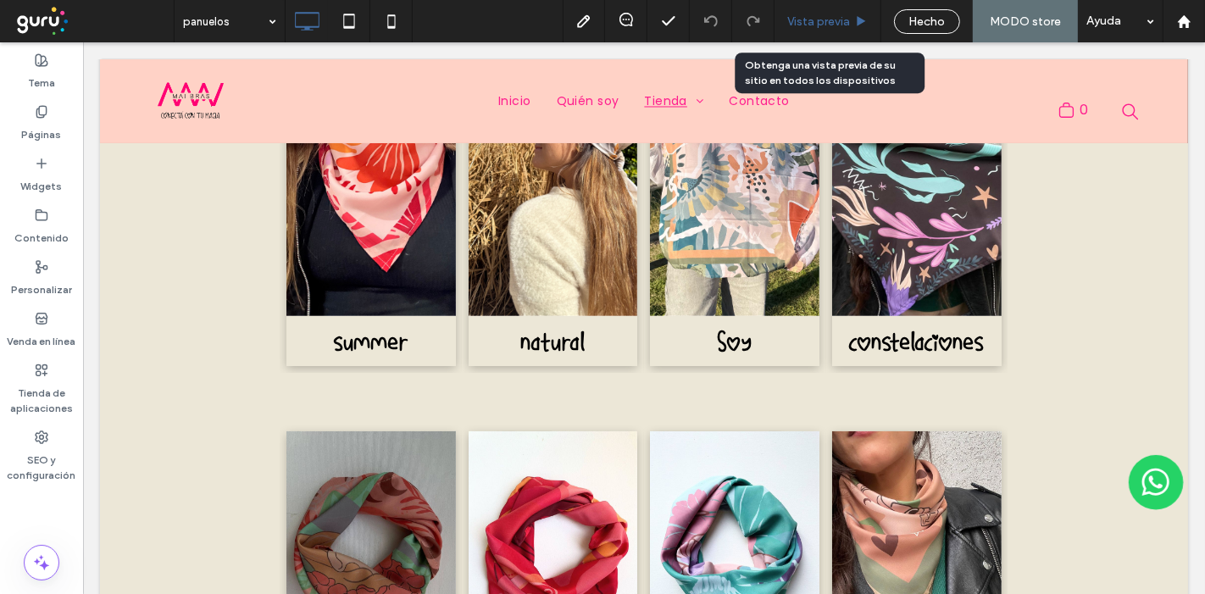
click at [839, 16] on span "Vista previa" at bounding box center [819, 21] width 63 height 14
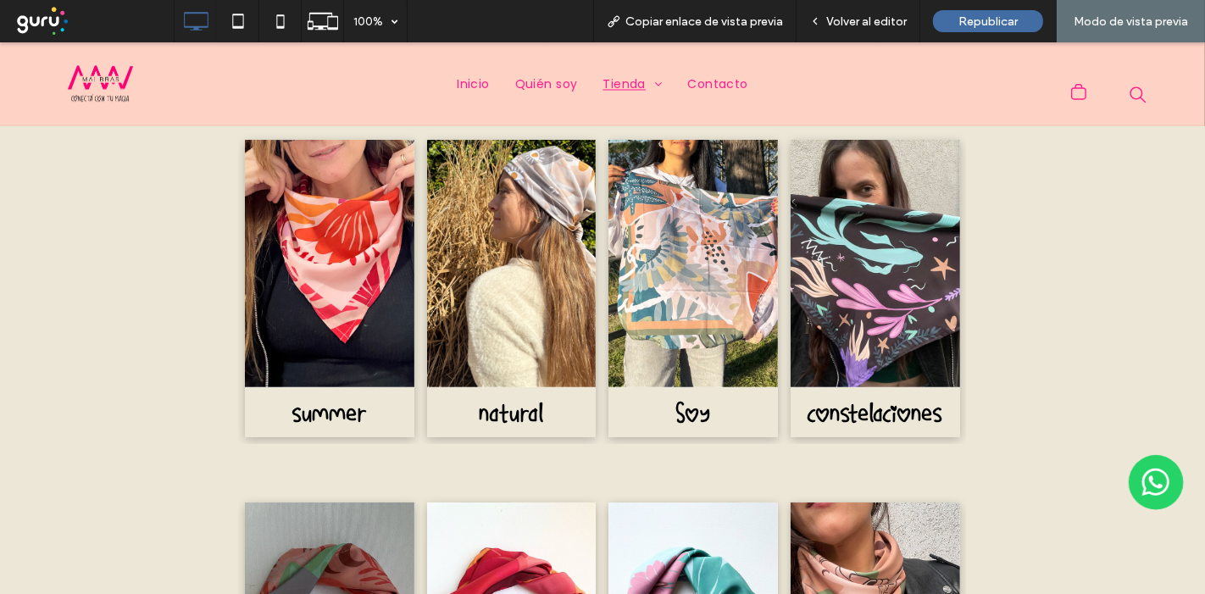
scroll to position [282, 0]
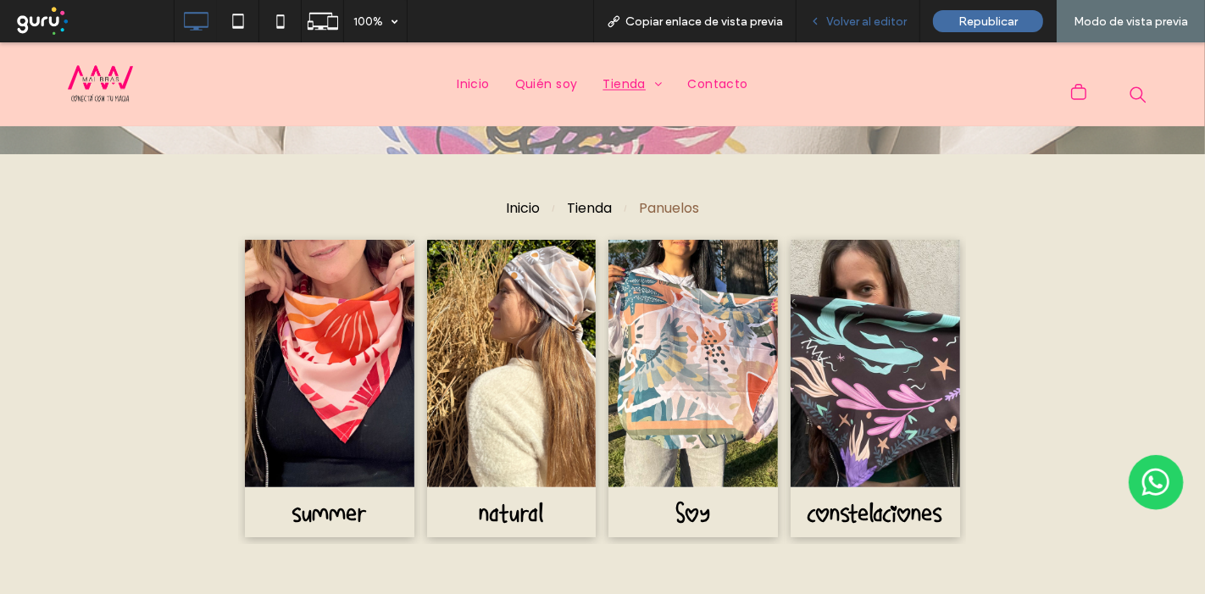
click at [877, 19] on span "Volver al editor" at bounding box center [867, 21] width 81 height 14
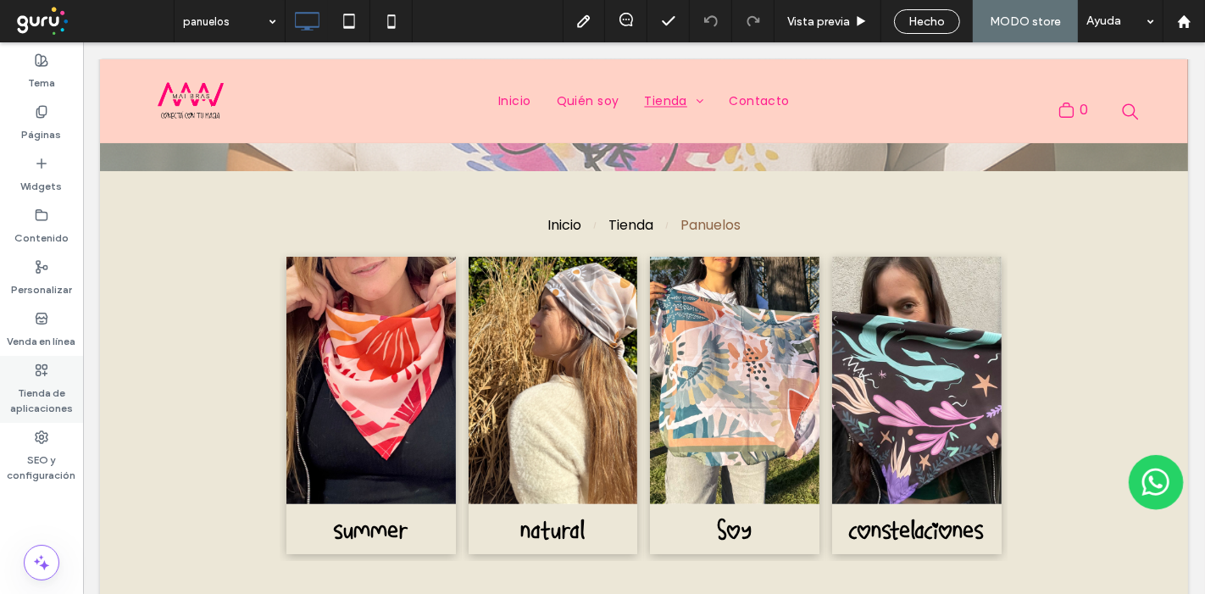
click at [51, 362] on div "Tienda de aplicaciones" at bounding box center [41, 389] width 83 height 67
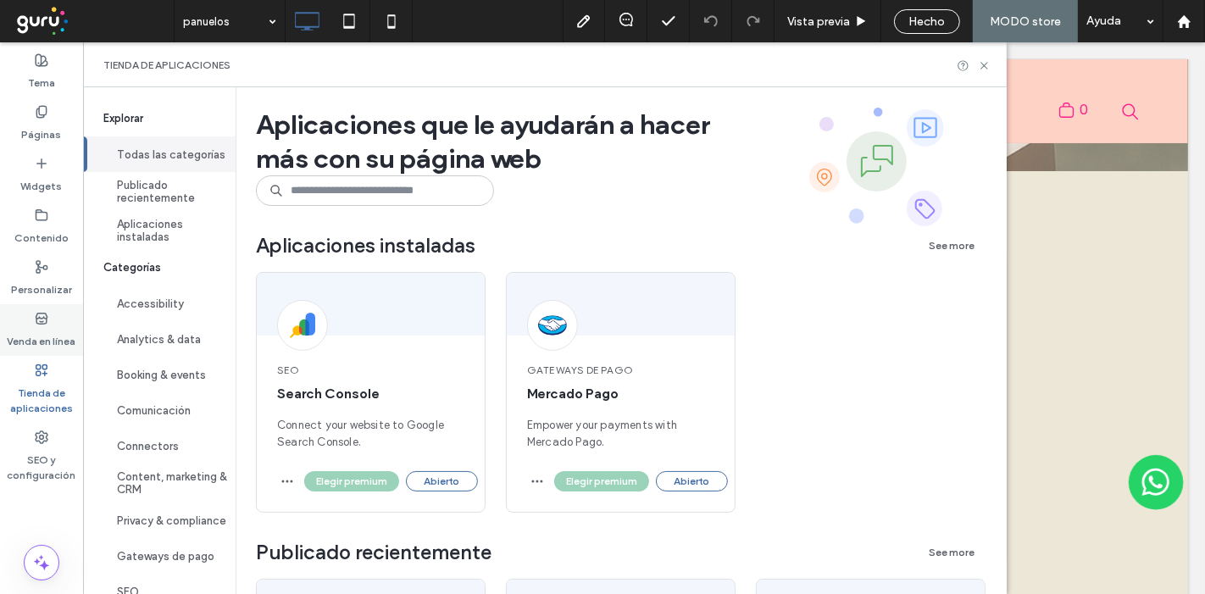
click at [50, 314] on div "Venda en línea" at bounding box center [41, 330] width 83 height 52
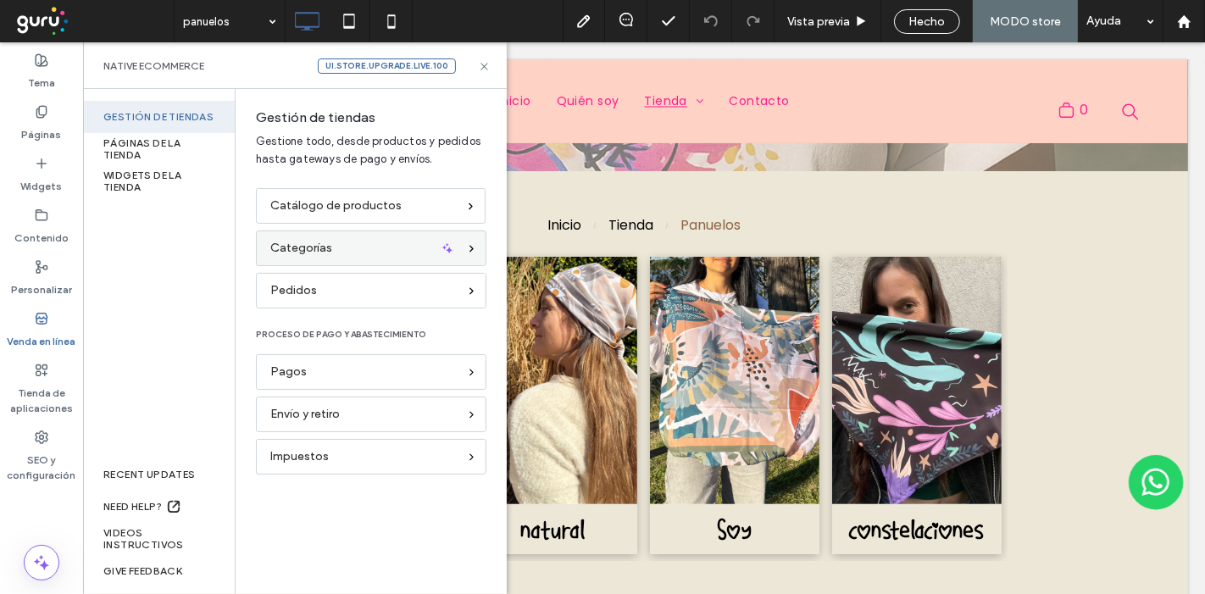
click at [365, 255] on div "Categorías" at bounding box center [363, 248] width 187 height 19
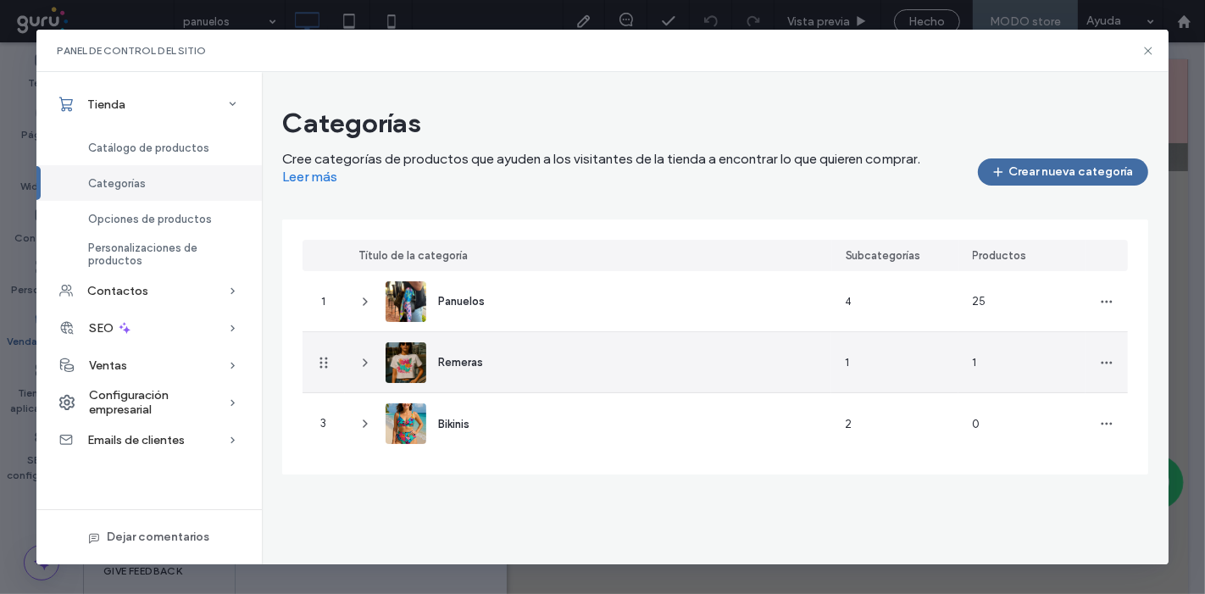
click at [368, 365] on icon at bounding box center [366, 363] width 14 height 14
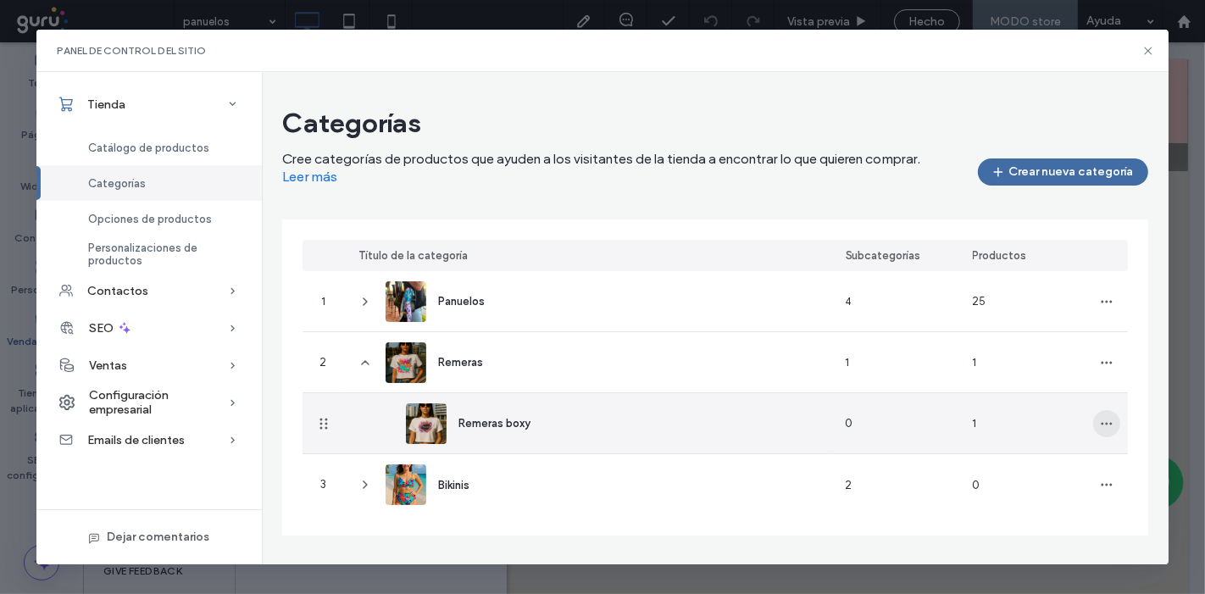
click at [1105, 423] on icon "button" at bounding box center [1107, 424] width 14 height 14
click at [1056, 508] on div "Suprimir categoría" at bounding box center [1045, 500] width 151 height 32
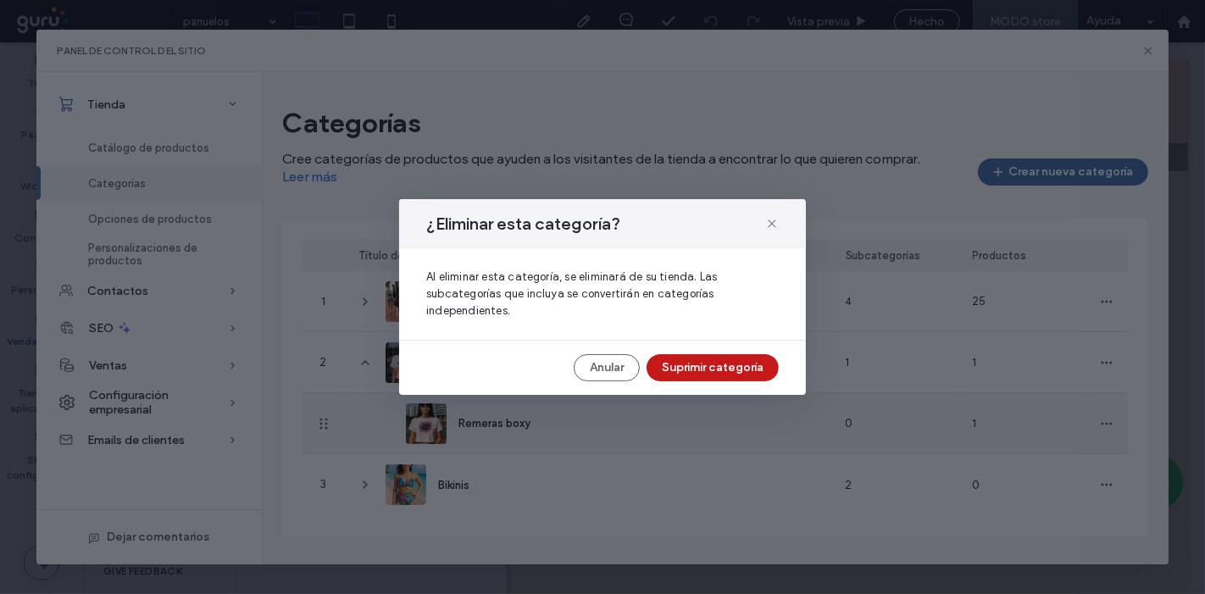
click at [748, 370] on button "Suprimir categoría" at bounding box center [713, 367] width 132 height 27
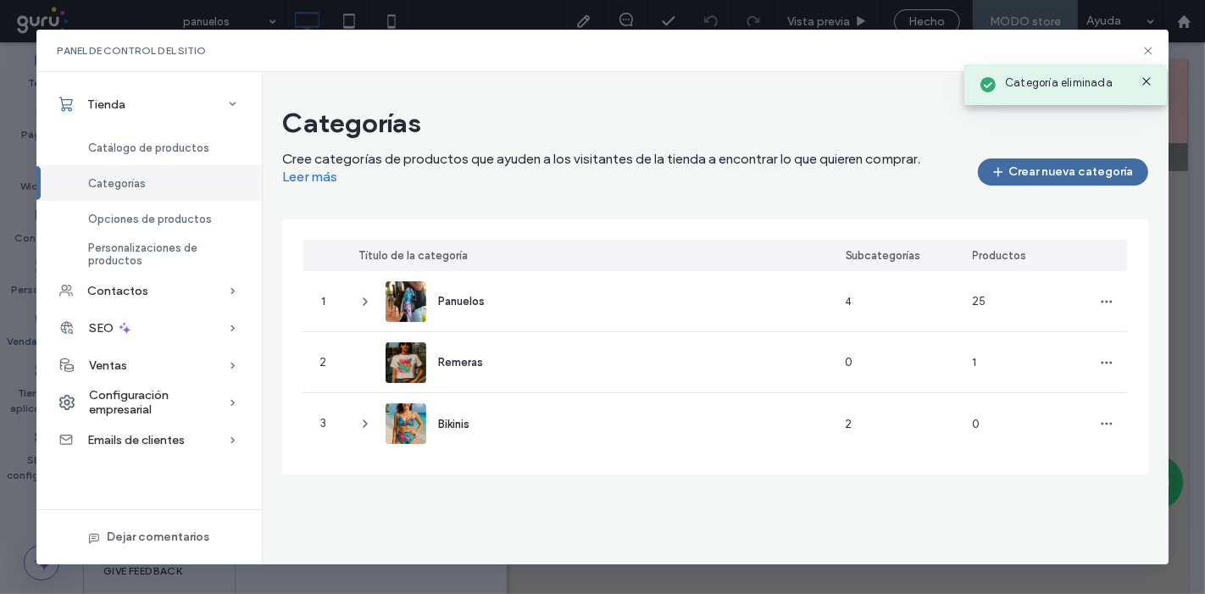
click at [641, 357] on div "Remeras" at bounding box center [588, 362] width 487 height 60
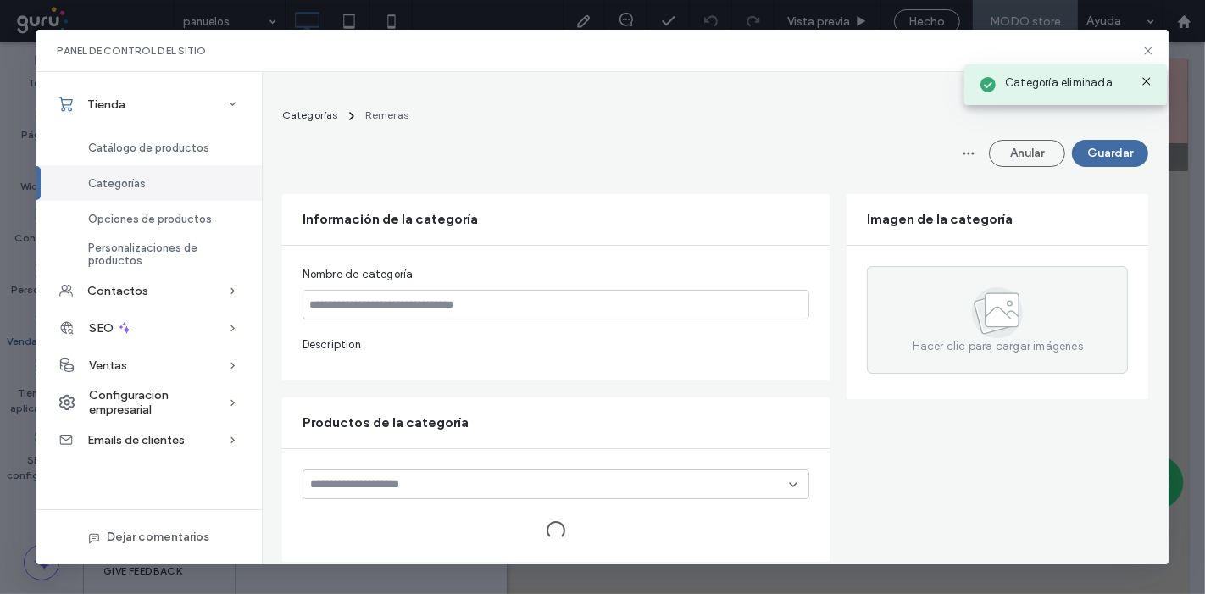
type input "*******"
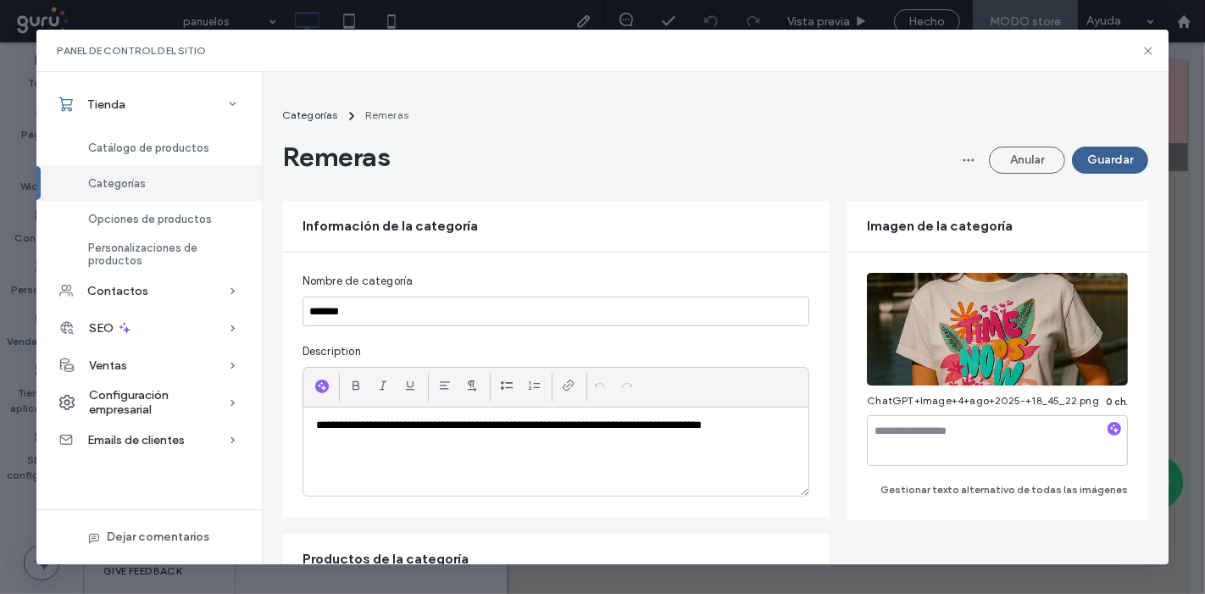
click at [1113, 164] on button "Guardar" at bounding box center [1110, 160] width 76 height 27
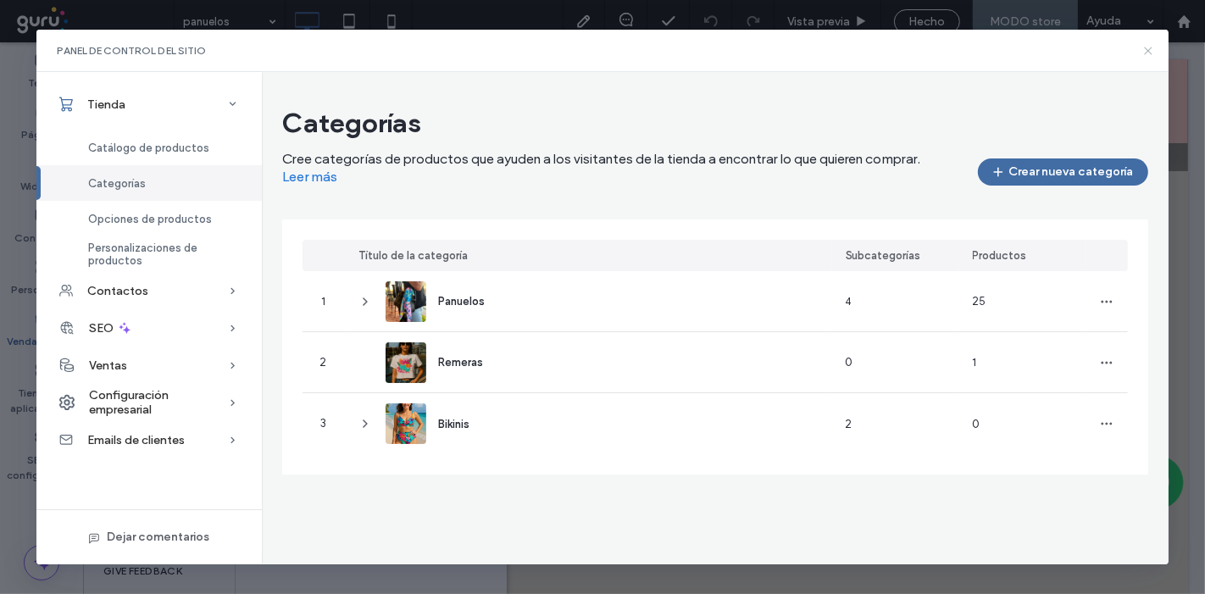
click at [1152, 44] on icon at bounding box center [1149, 51] width 14 height 14
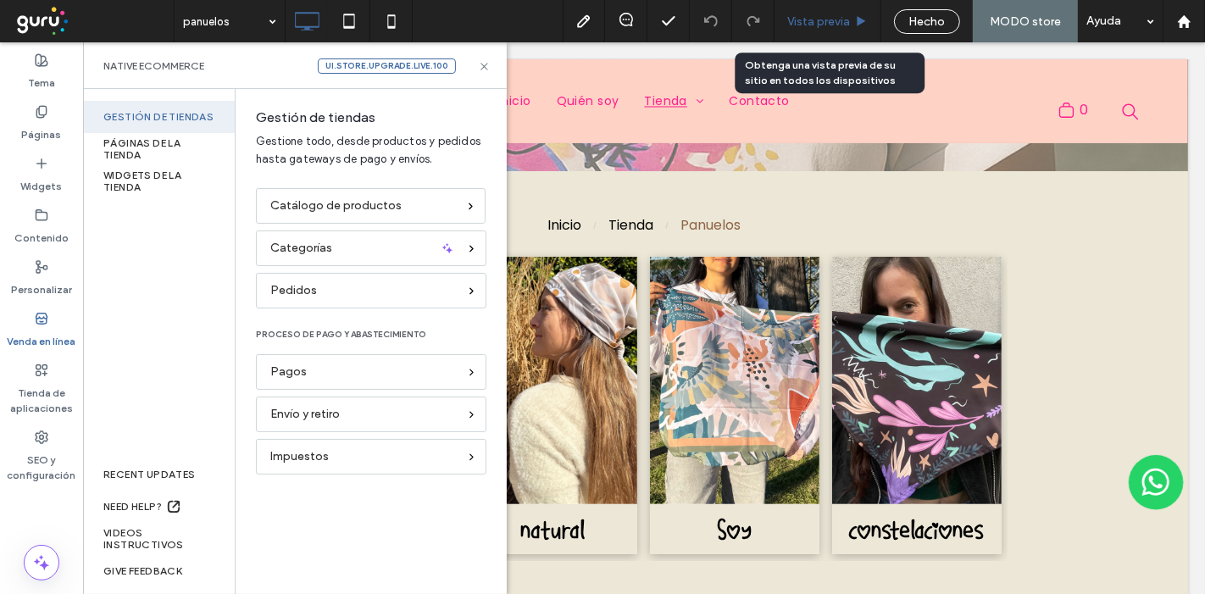
click at [852, 11] on div "Vista previa" at bounding box center [828, 21] width 107 height 42
click at [848, 22] on span "Vista previa" at bounding box center [819, 21] width 63 height 14
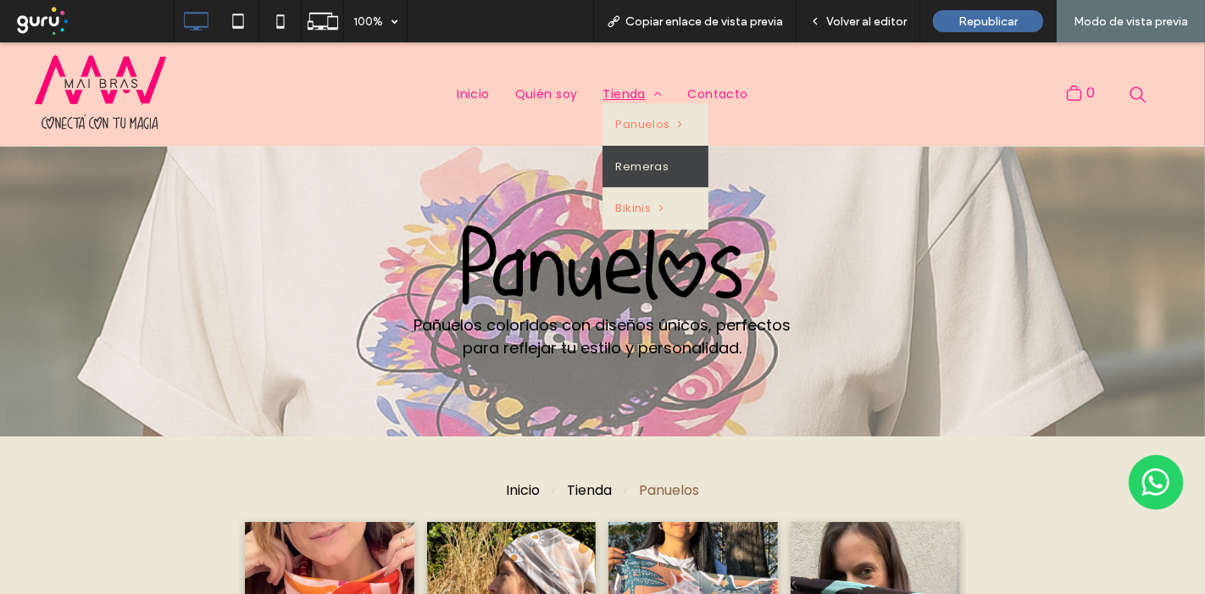
click at [642, 168] on span "Remeras" at bounding box center [641, 167] width 53 height 17
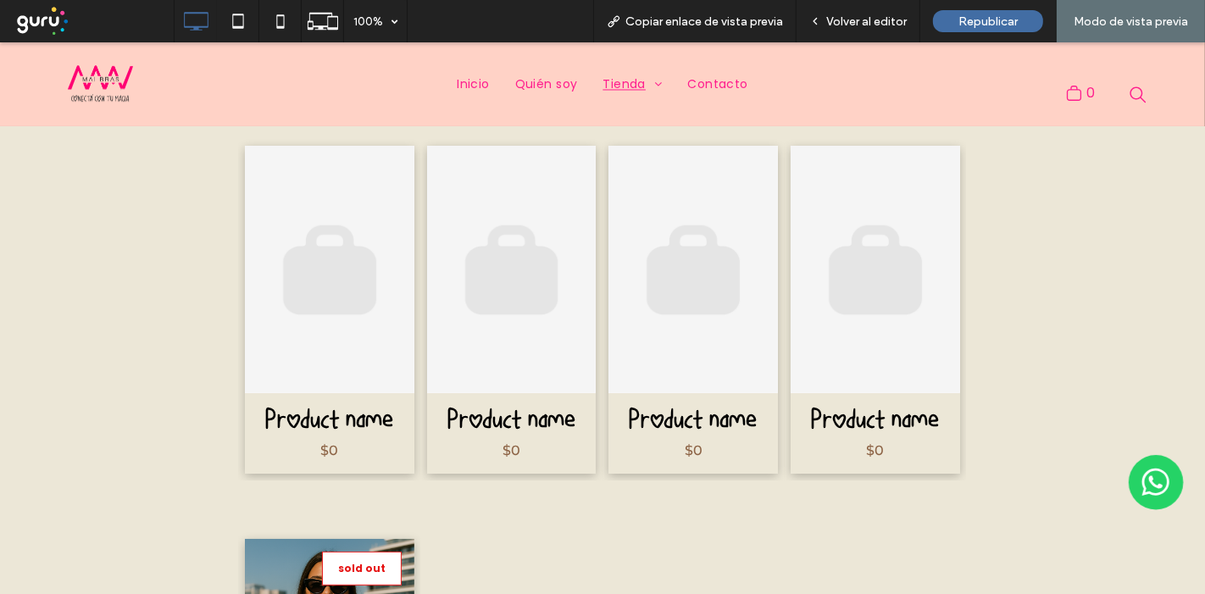
scroll to position [358, 0]
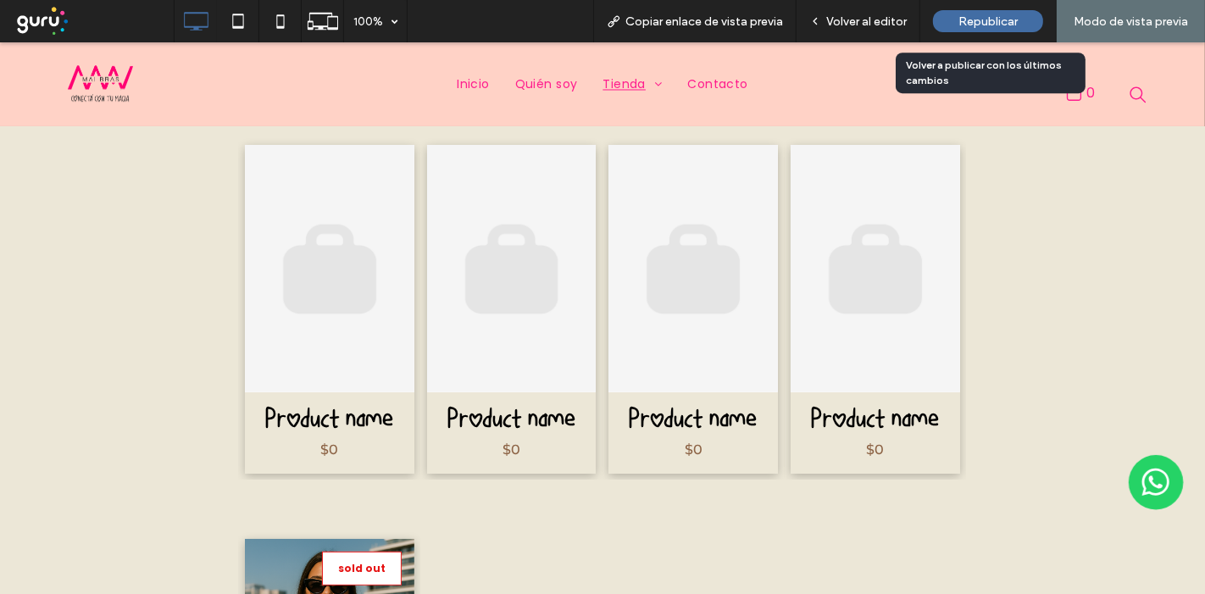
click at [961, 19] on span "Republicar" at bounding box center [988, 21] width 59 height 14
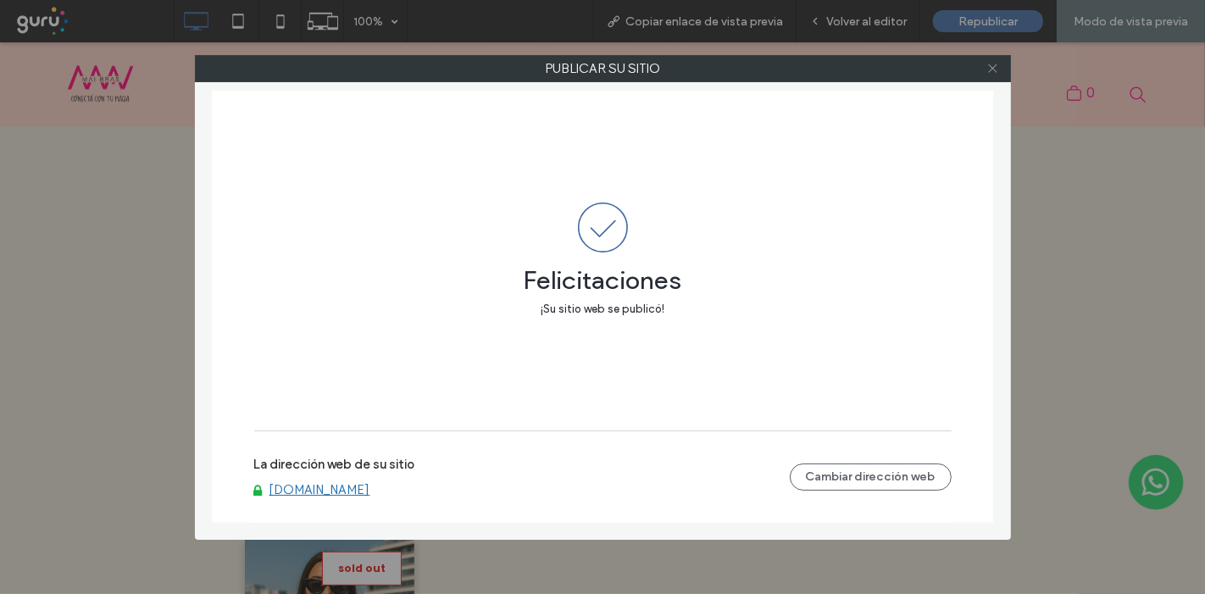
click at [993, 69] on use at bounding box center [992, 68] width 8 height 8
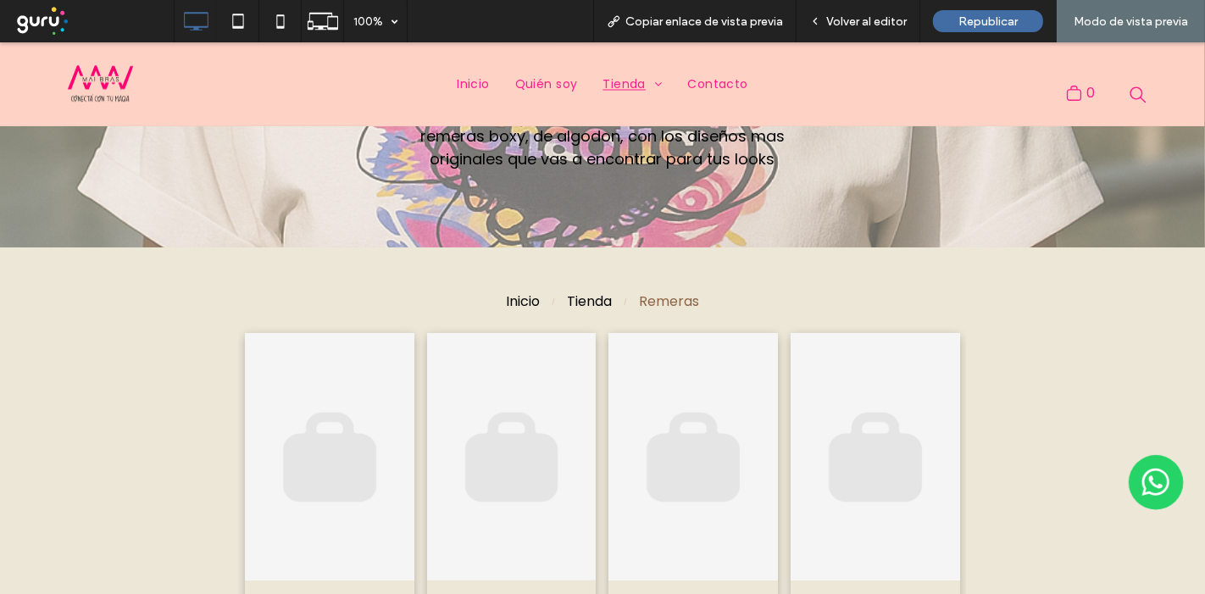
scroll to position [358, 0]
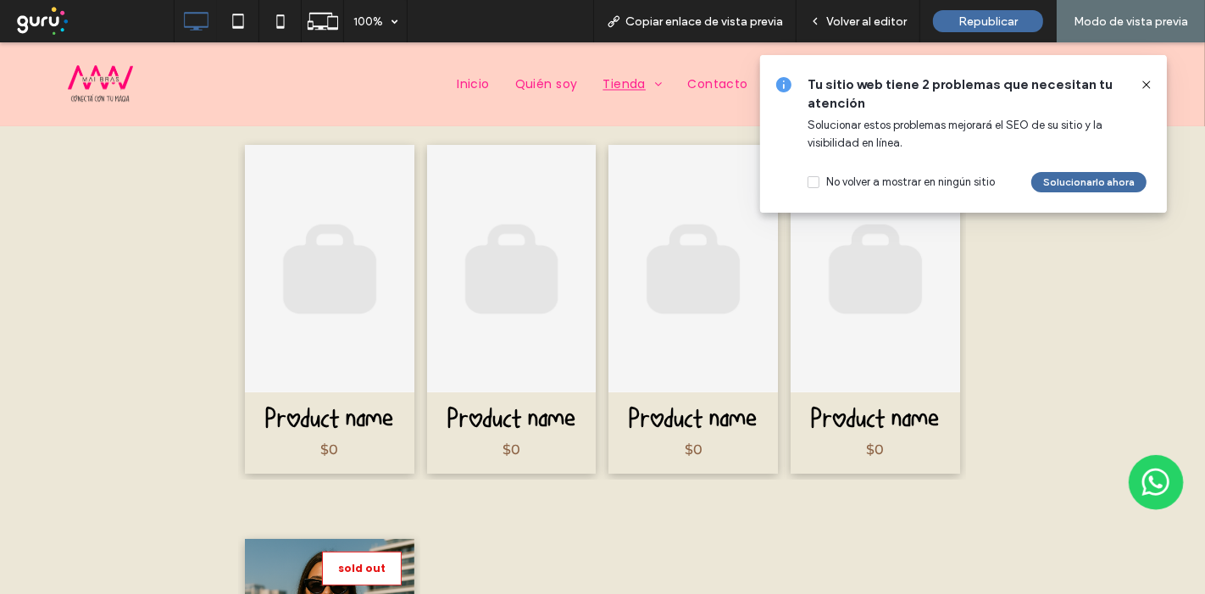
click at [1149, 81] on icon at bounding box center [1147, 85] width 14 height 14
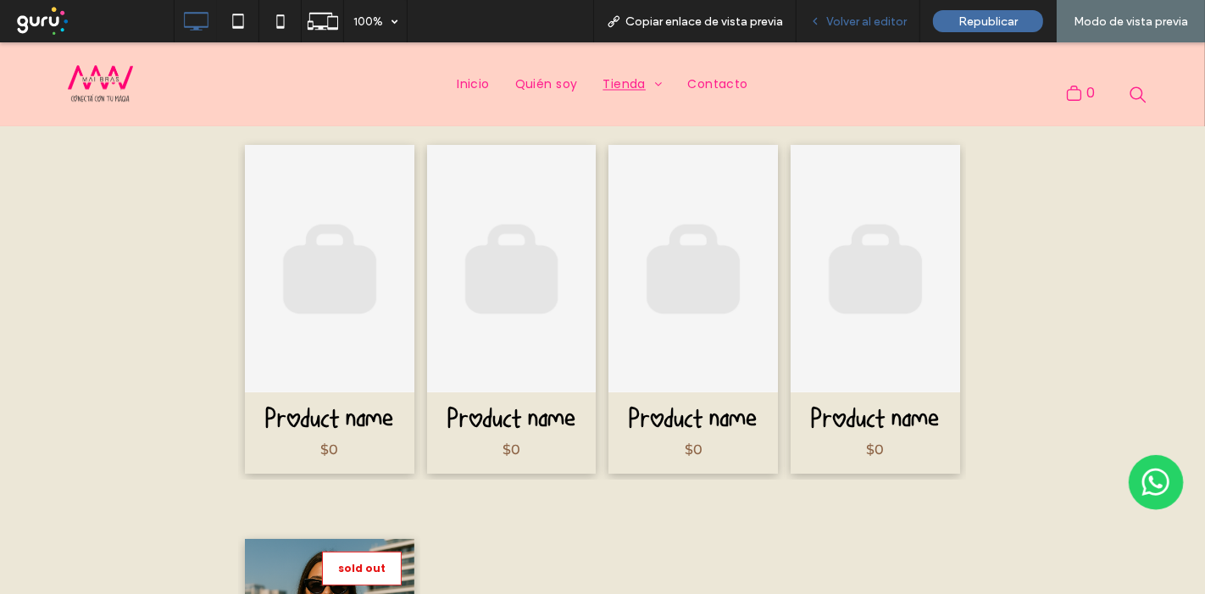
click at [888, 19] on span "Volver al editor" at bounding box center [867, 21] width 81 height 14
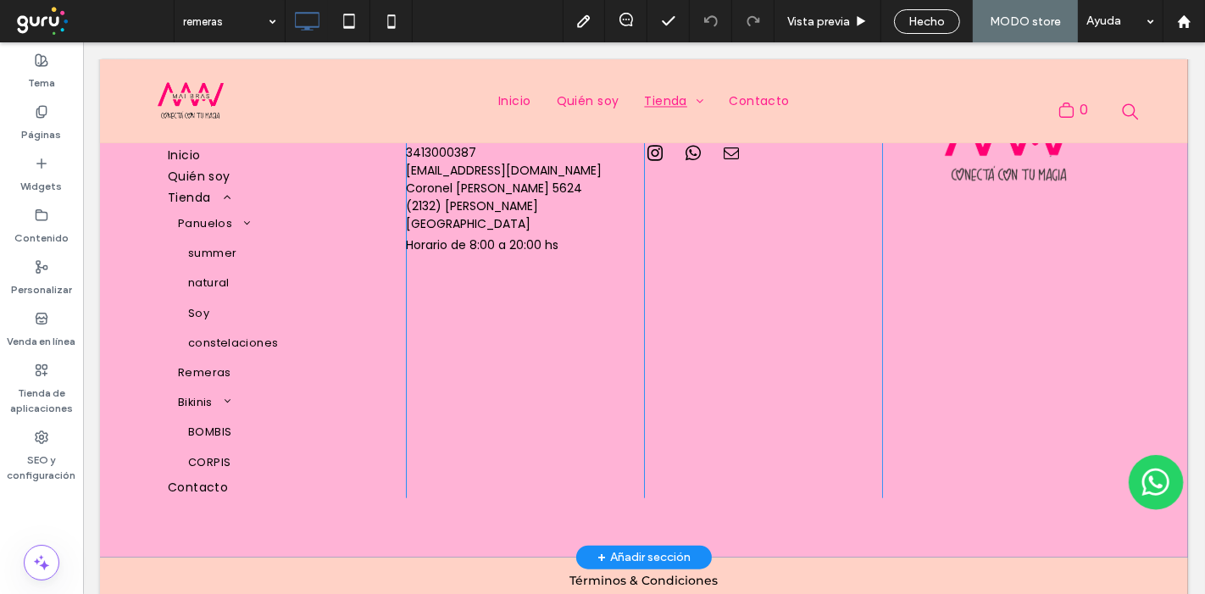
scroll to position [1394, 0]
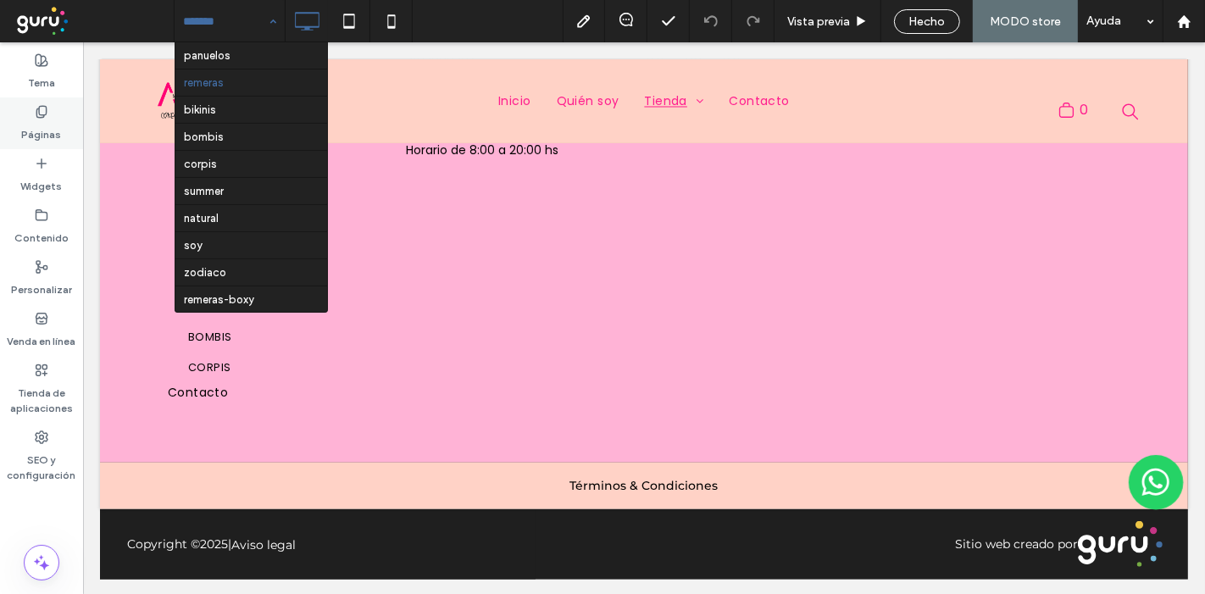
click at [36, 125] on label "Páginas" at bounding box center [42, 131] width 40 height 24
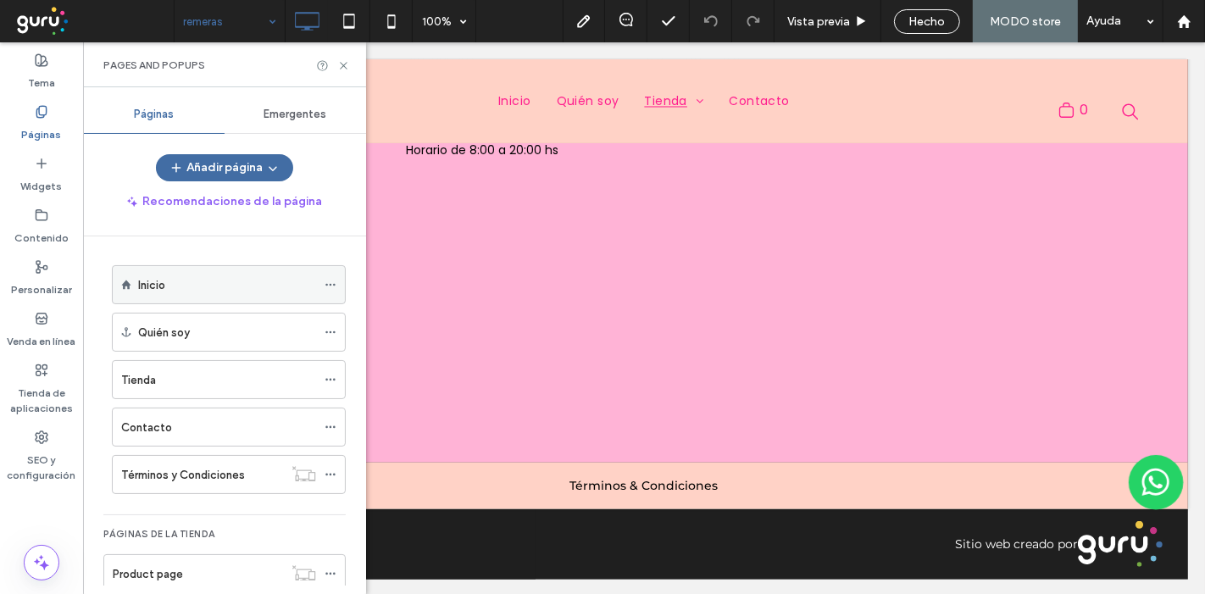
click at [198, 290] on div "Inicio" at bounding box center [227, 285] width 178 height 18
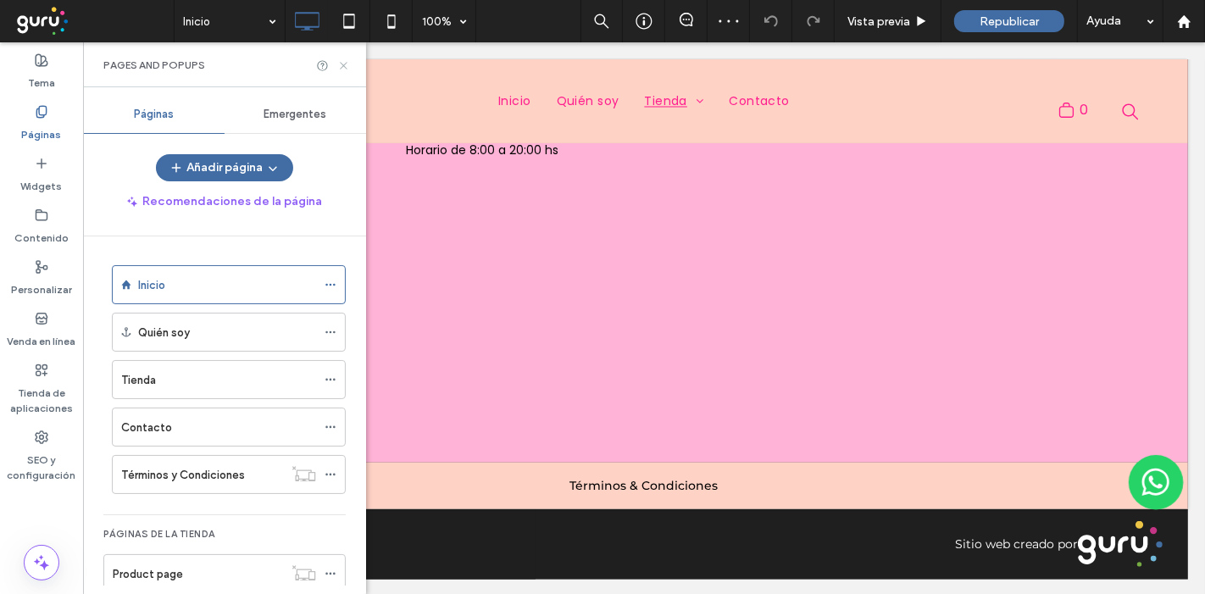
click at [345, 67] on icon at bounding box center [343, 65] width 13 height 13
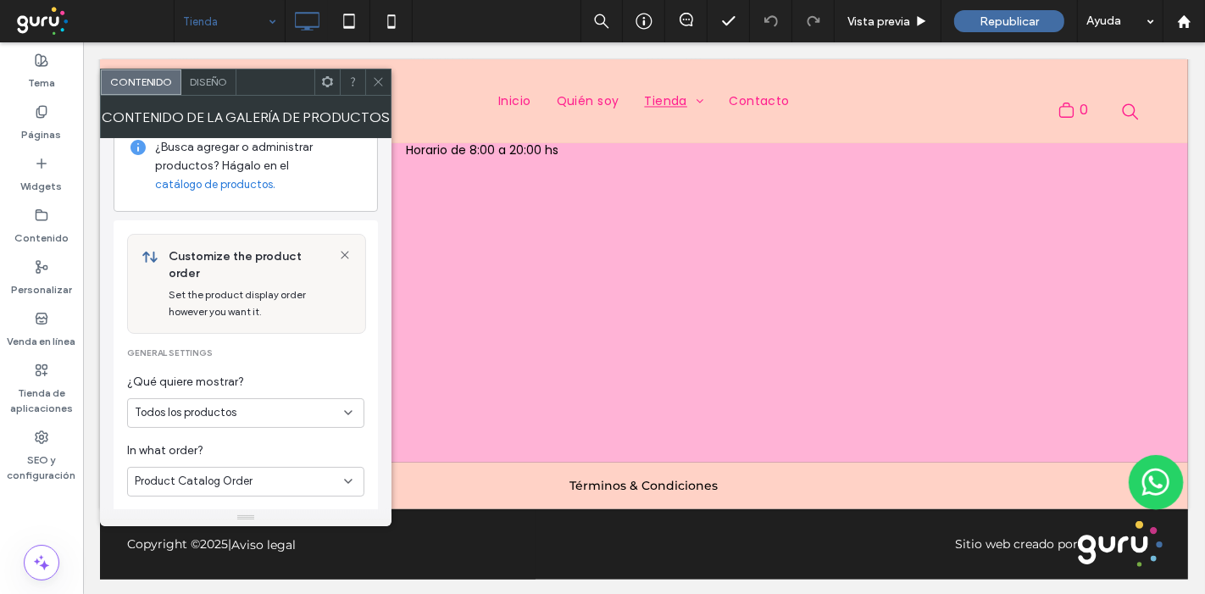
scroll to position [94, 0]
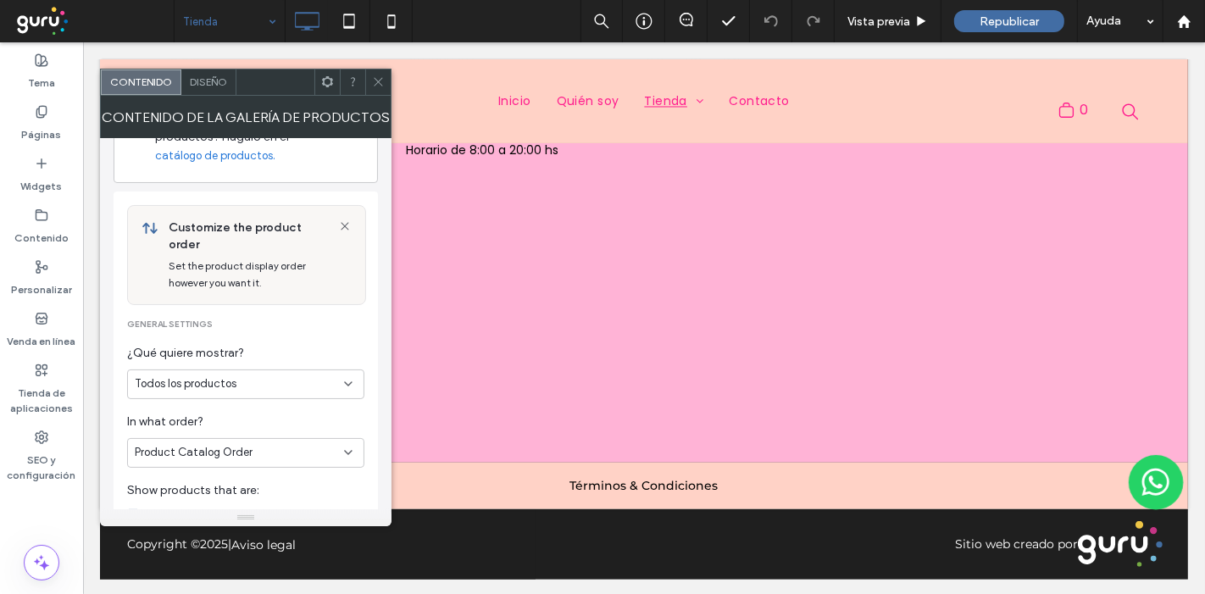
click at [245, 376] on div "Todos los productos" at bounding box center [239, 384] width 209 height 17
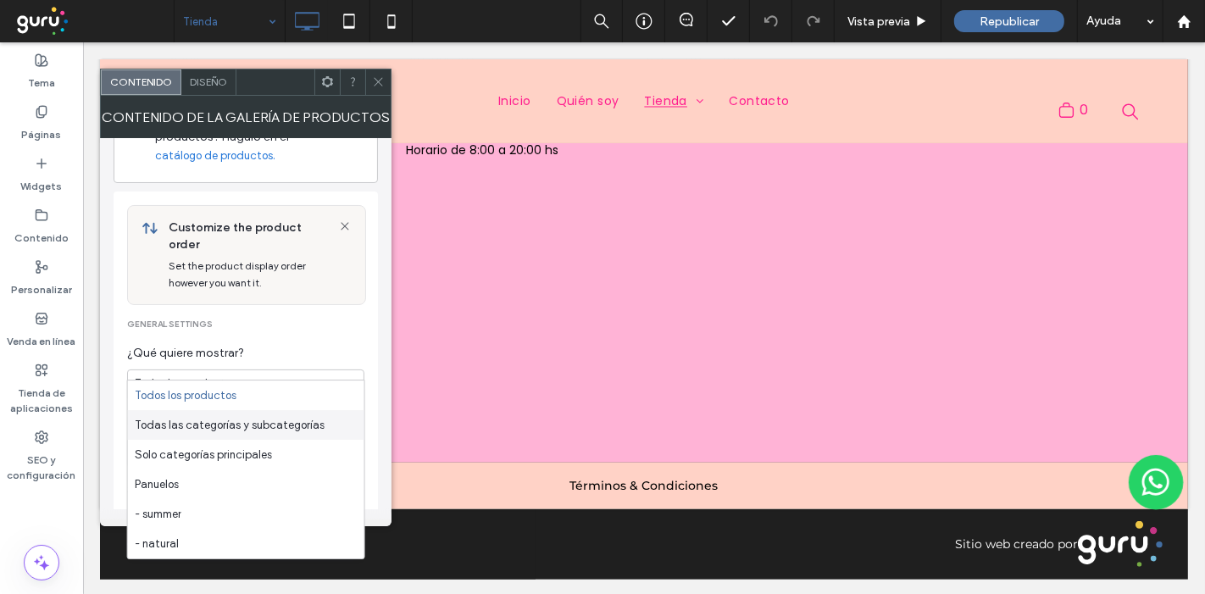
click at [268, 430] on span "Todas las categorías y subcategorías" at bounding box center [230, 425] width 190 height 17
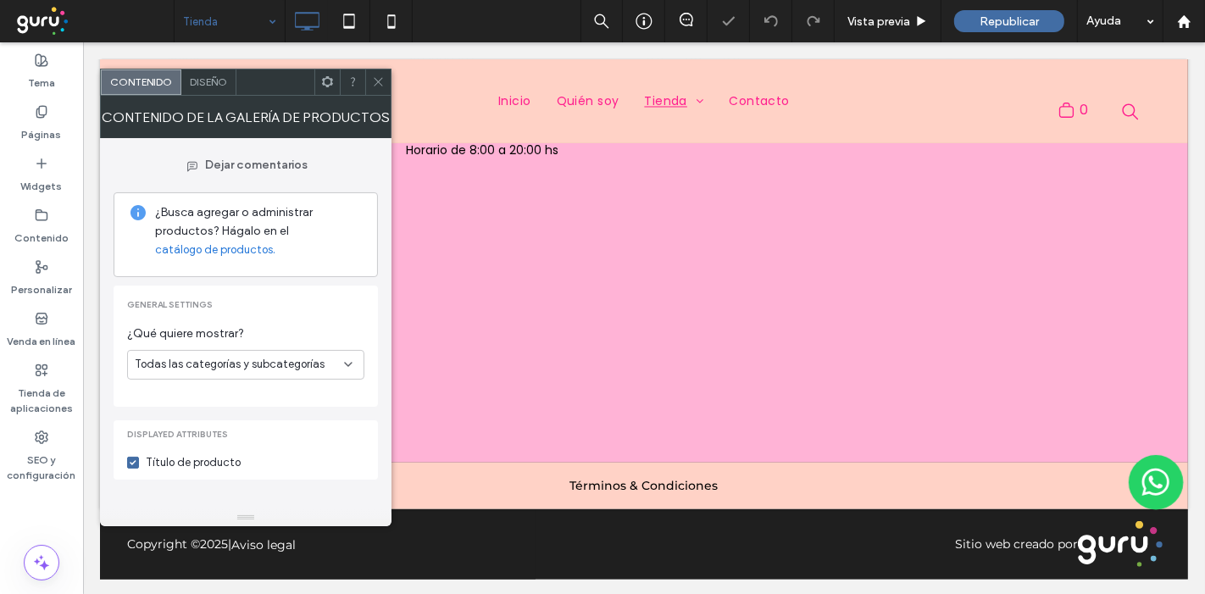
scroll to position [0, 0]
click at [288, 362] on span "Todas las categorías y subcategorías" at bounding box center [230, 364] width 190 height 17
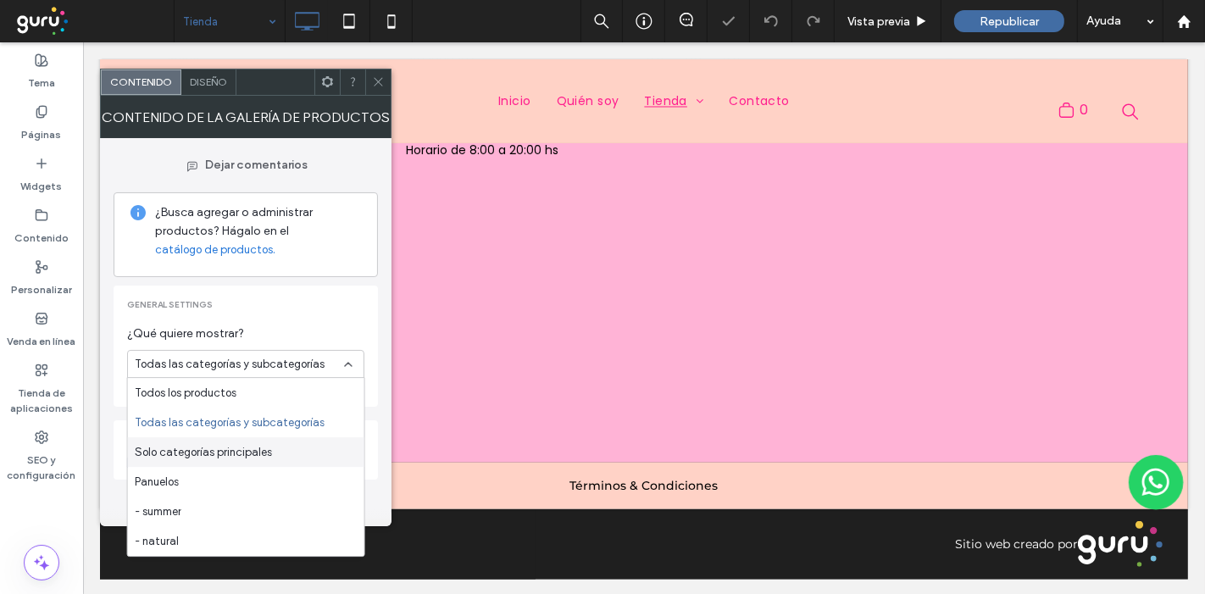
click at [282, 448] on div "Solo categorías principales" at bounding box center [246, 452] width 237 height 30
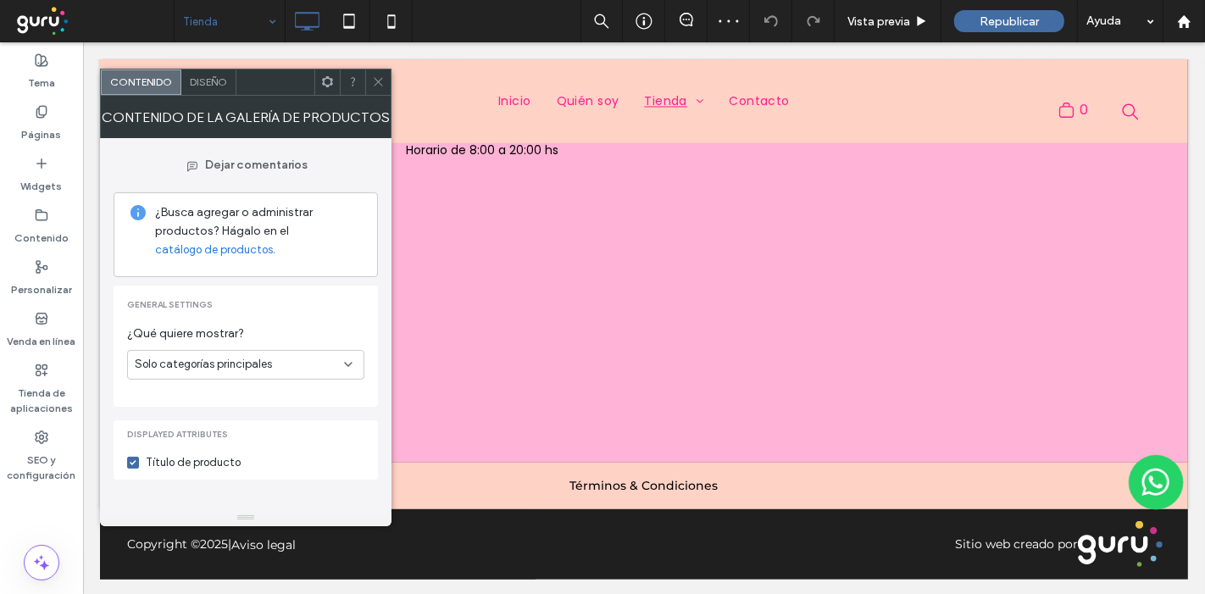
click at [377, 76] on icon at bounding box center [378, 81] width 13 height 13
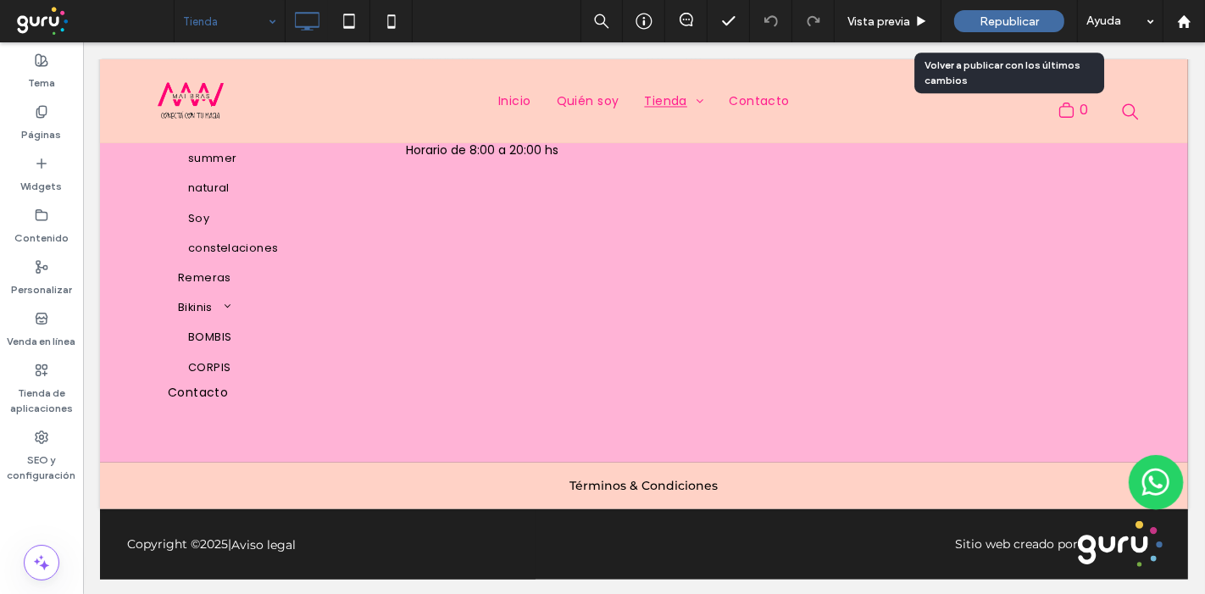
click at [1003, 25] on span "Republicar" at bounding box center [1009, 21] width 59 height 14
